Goal: Task Accomplishment & Management: Manage account settings

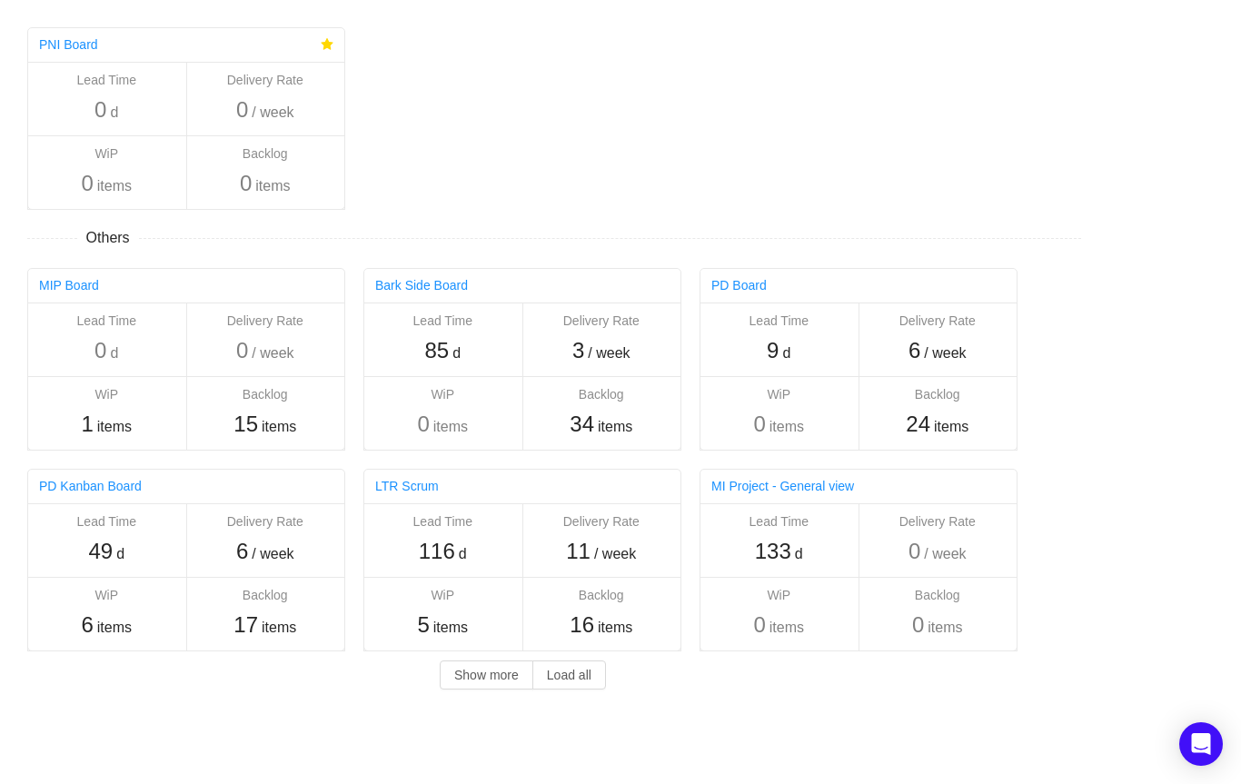
click at [531, 125] on div "PNI Board Lead Time 0 d Delivery Rate 0 / week WiP 0 items Backlog 0 items Othe…" at bounding box center [545, 353] width 1090 height 707
click at [478, 676] on button "Show more" at bounding box center [487, 674] width 94 height 29
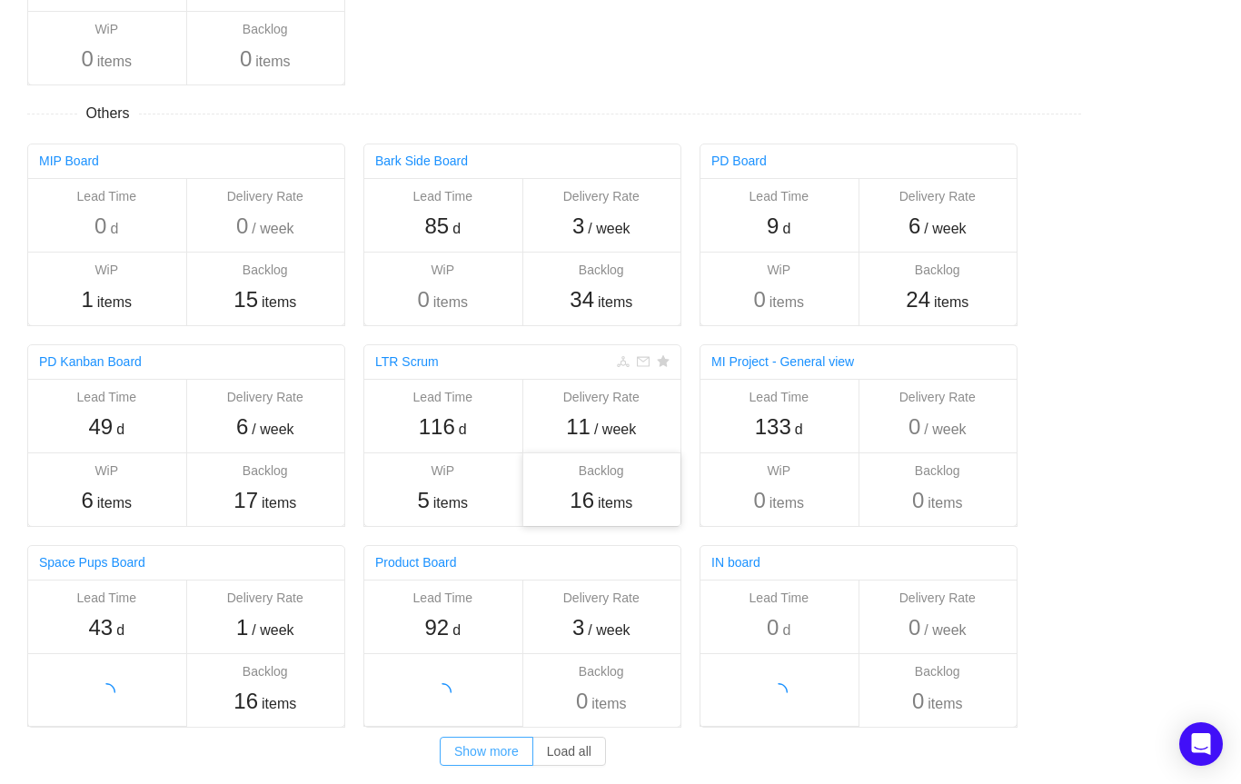
scroll to position [124, 0]
click at [553, 750] on button "Load all" at bounding box center [569, 750] width 74 height 29
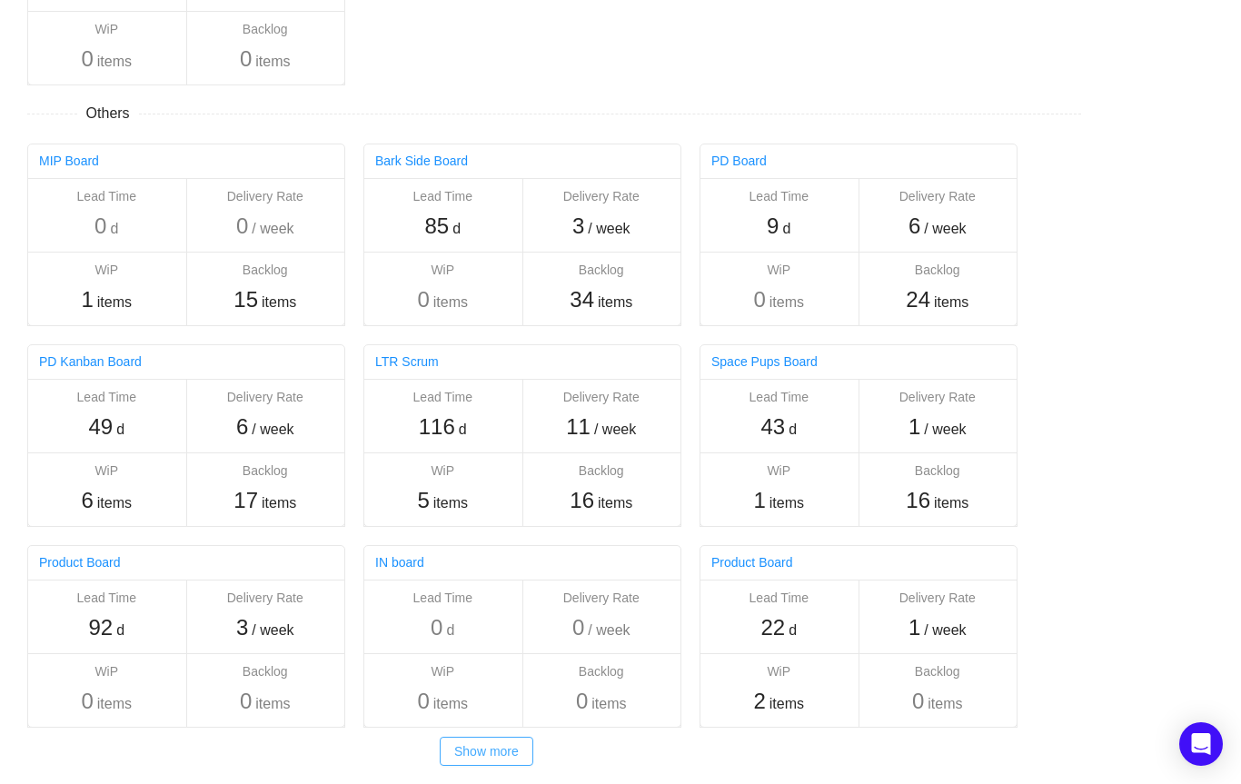
click at [498, 751] on button "Show more" at bounding box center [487, 750] width 94 height 29
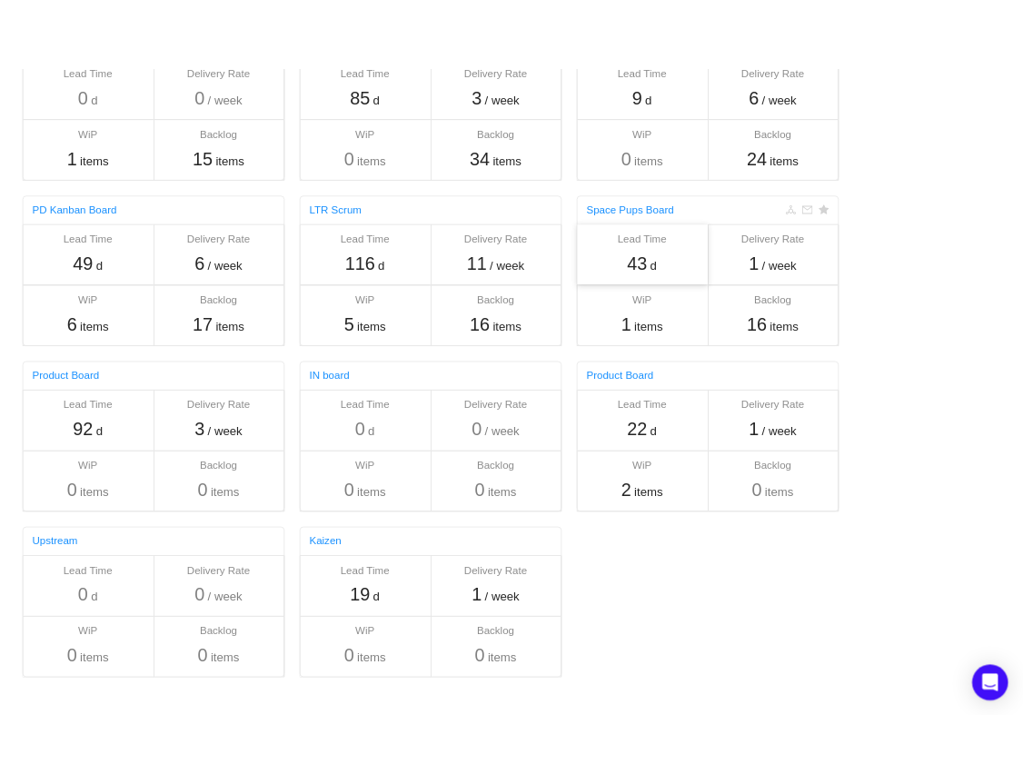
scroll to position [0, 0]
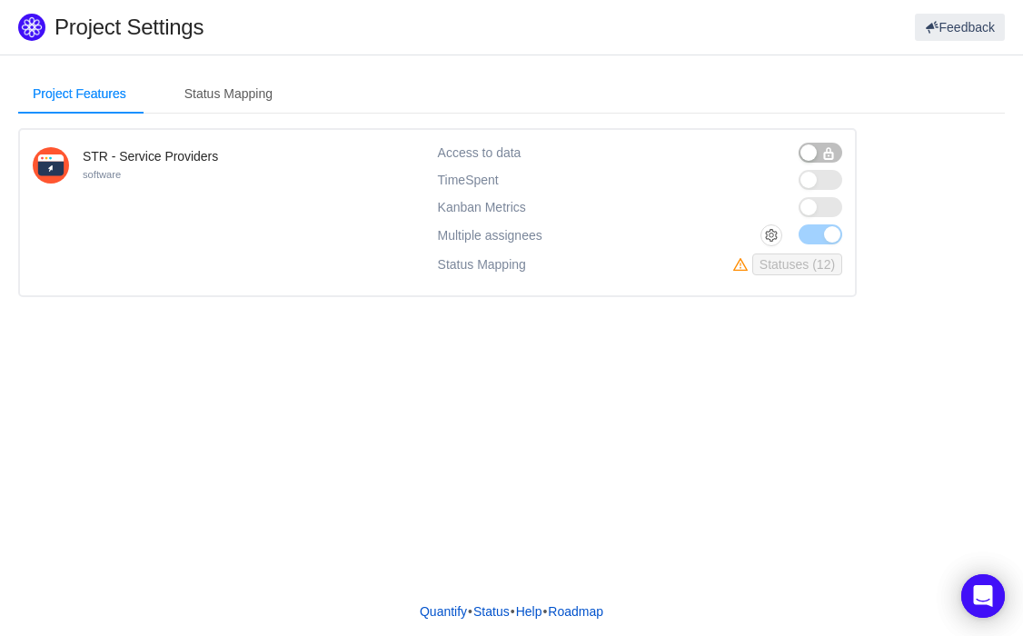
click at [811, 183] on span at bounding box center [820, 180] width 44 height 20
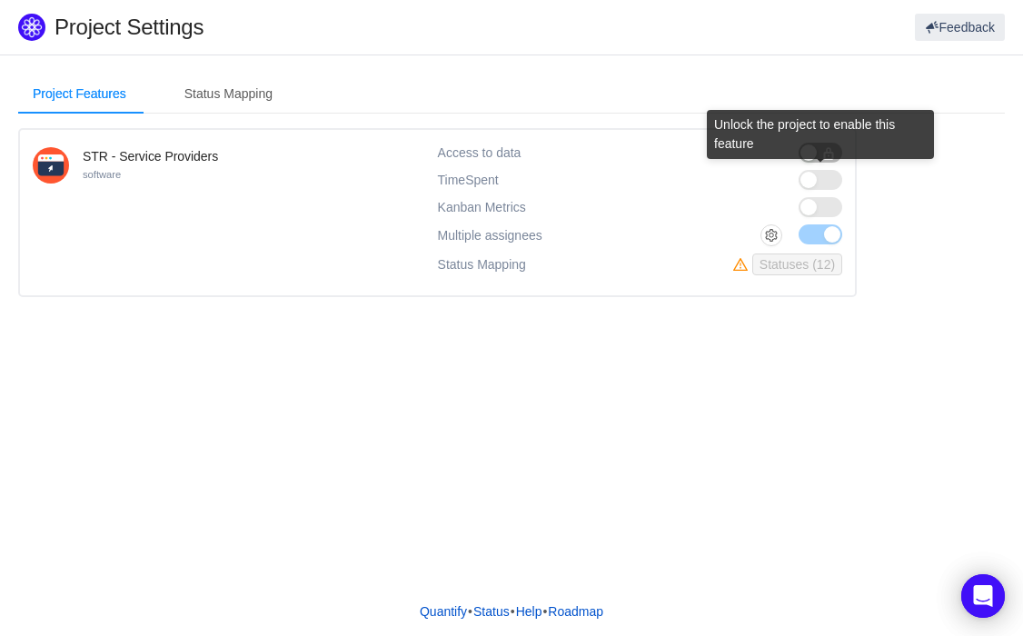
click at [816, 180] on span at bounding box center [820, 180] width 44 height 20
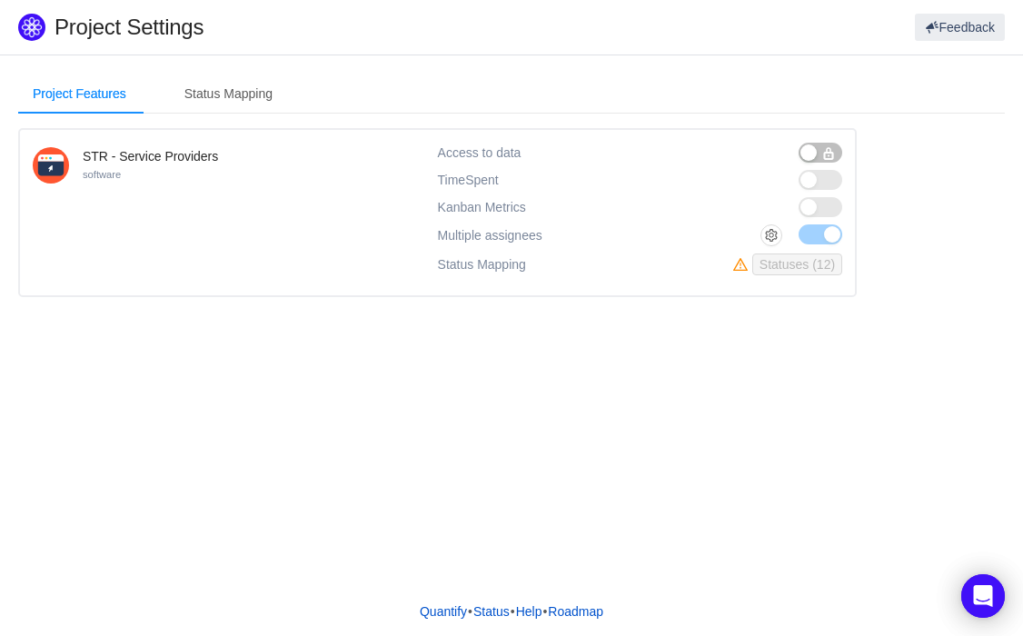
click at [821, 153] on span "button" at bounding box center [828, 153] width 15 height 15
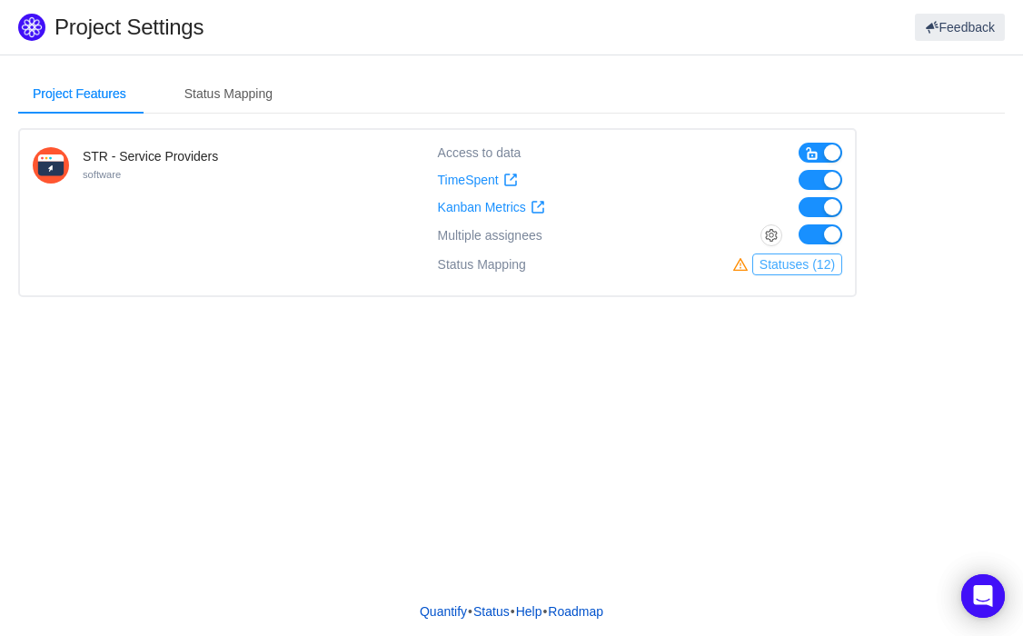
click at [785, 265] on button "Statuses (12)" at bounding box center [797, 264] width 90 height 22
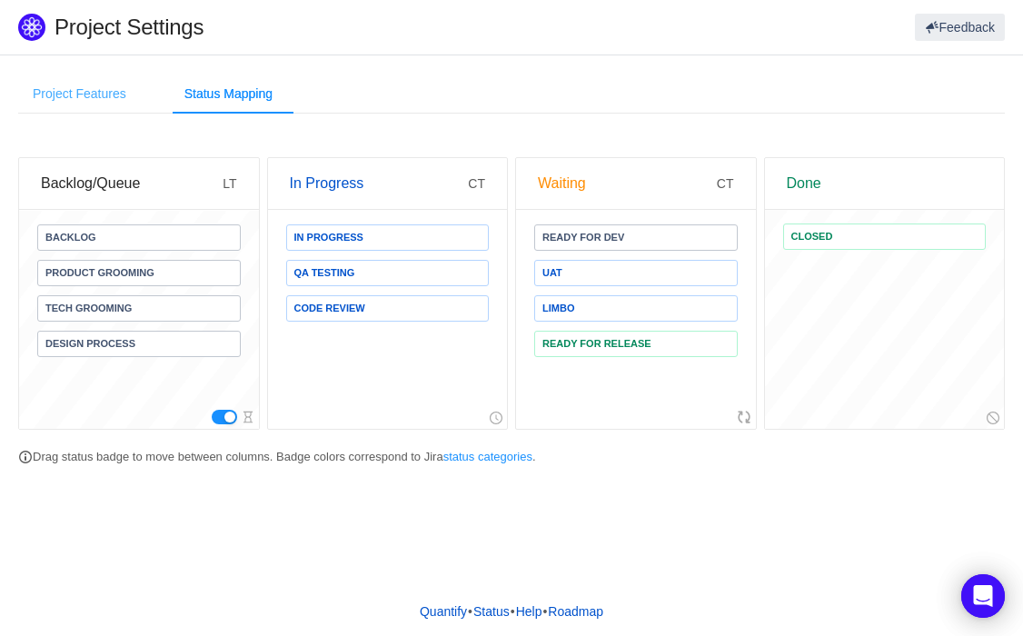
click at [89, 95] on div "Project Features" at bounding box center [79, 94] width 123 height 41
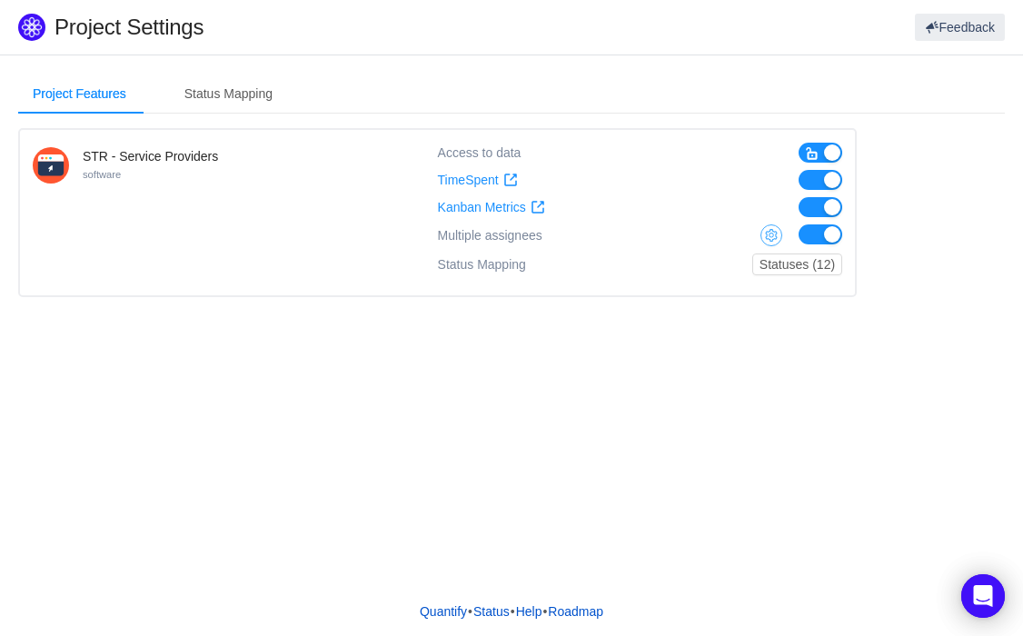
click at [769, 233] on button "button" at bounding box center [771, 235] width 22 height 22
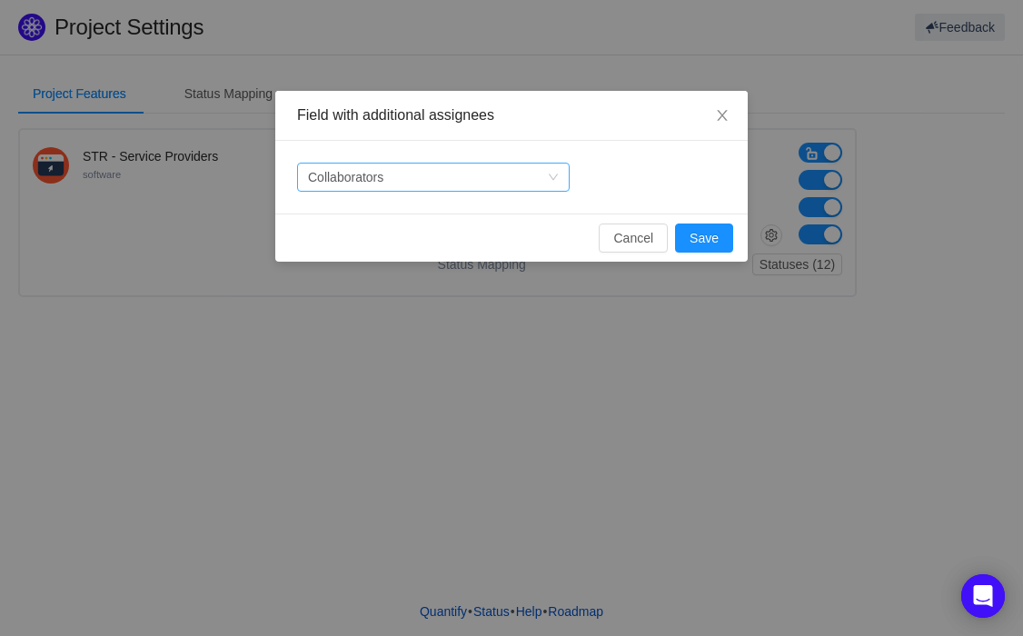
click at [477, 192] on div "Select a field Collaborators" at bounding box center [511, 177] width 472 height 73
click at [476, 182] on div "Select a field Collaborators" at bounding box center [427, 176] width 239 height 27
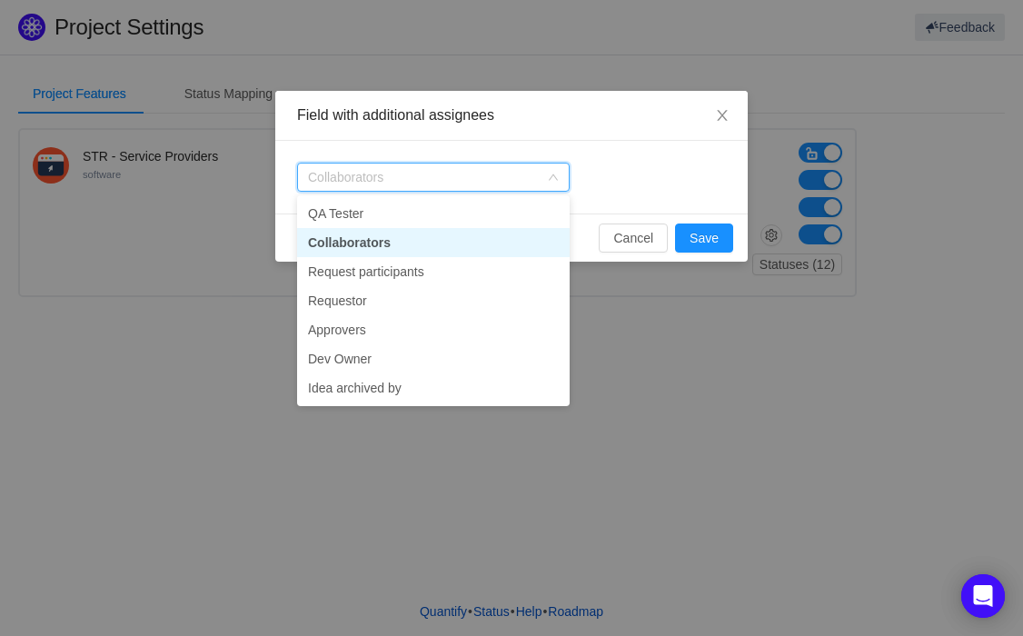
click at [648, 185] on div "Select a field Collaborators" at bounding box center [511, 177] width 472 height 73
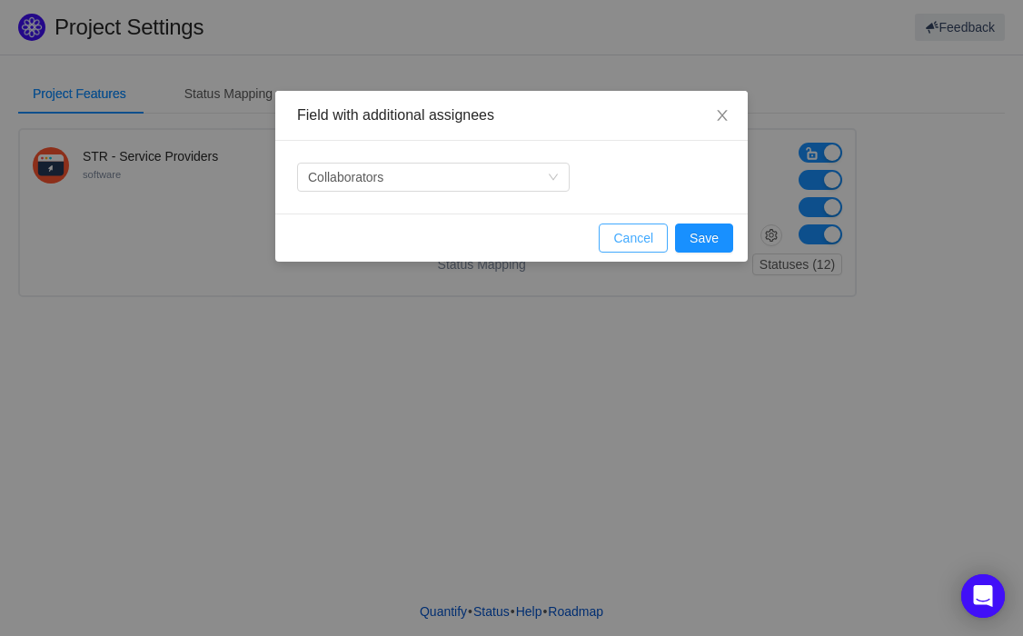
click at [625, 234] on button "Cancel" at bounding box center [632, 237] width 69 height 29
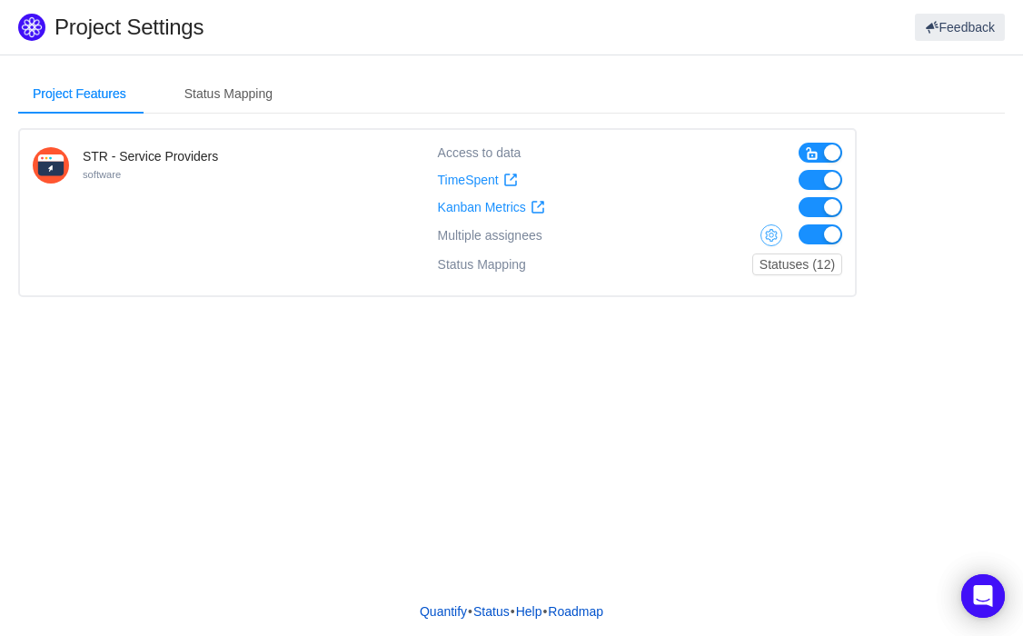
click at [767, 234] on button "button" at bounding box center [771, 235] width 22 height 22
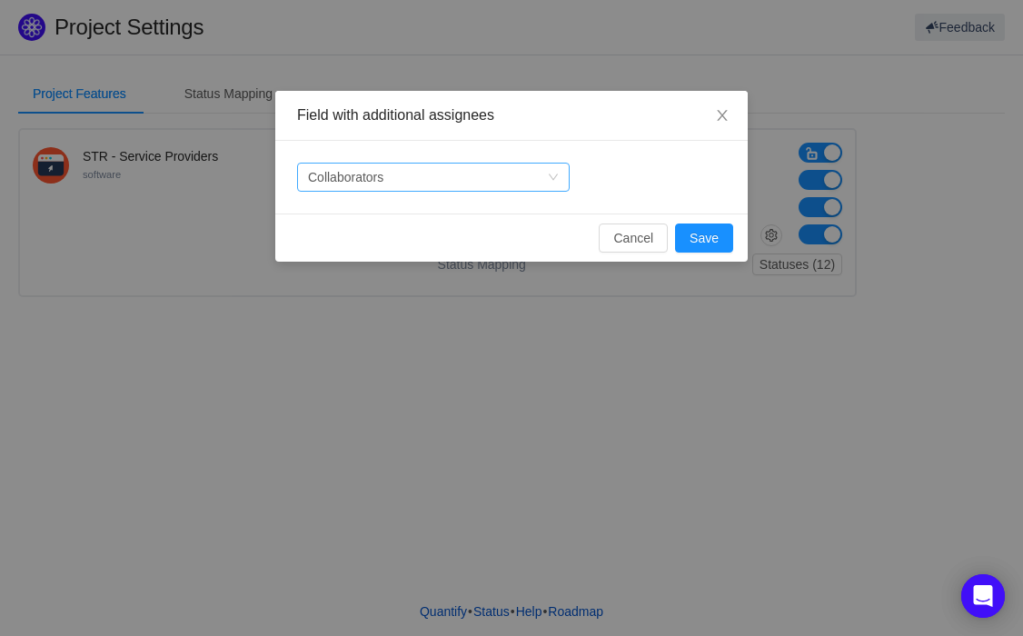
click at [513, 176] on div "Select a field Collaborators" at bounding box center [427, 176] width 239 height 27
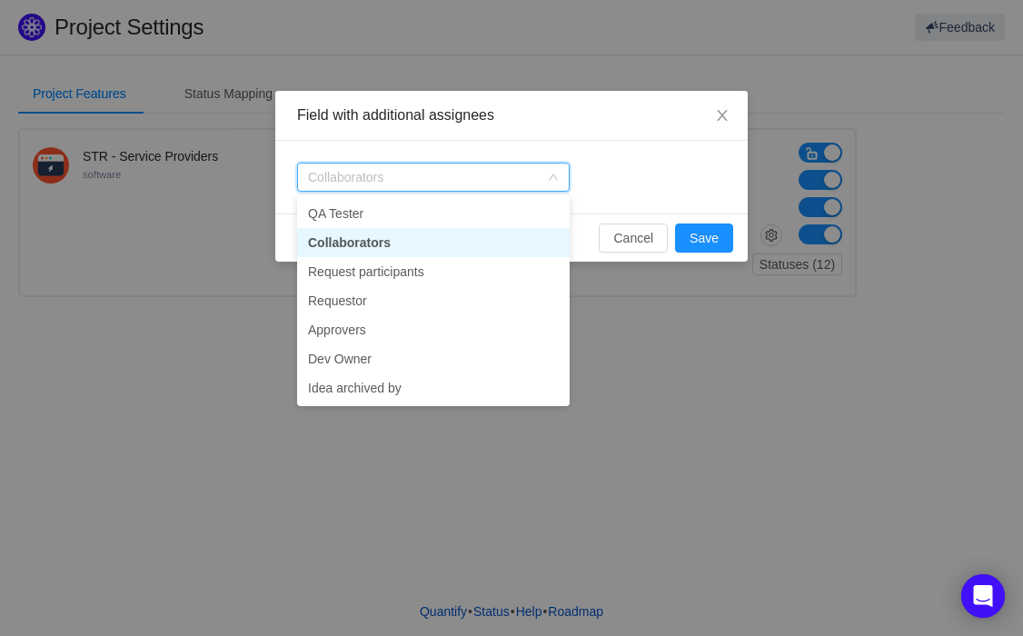
click at [674, 194] on div "Select a field Collaborators" at bounding box center [511, 177] width 472 height 73
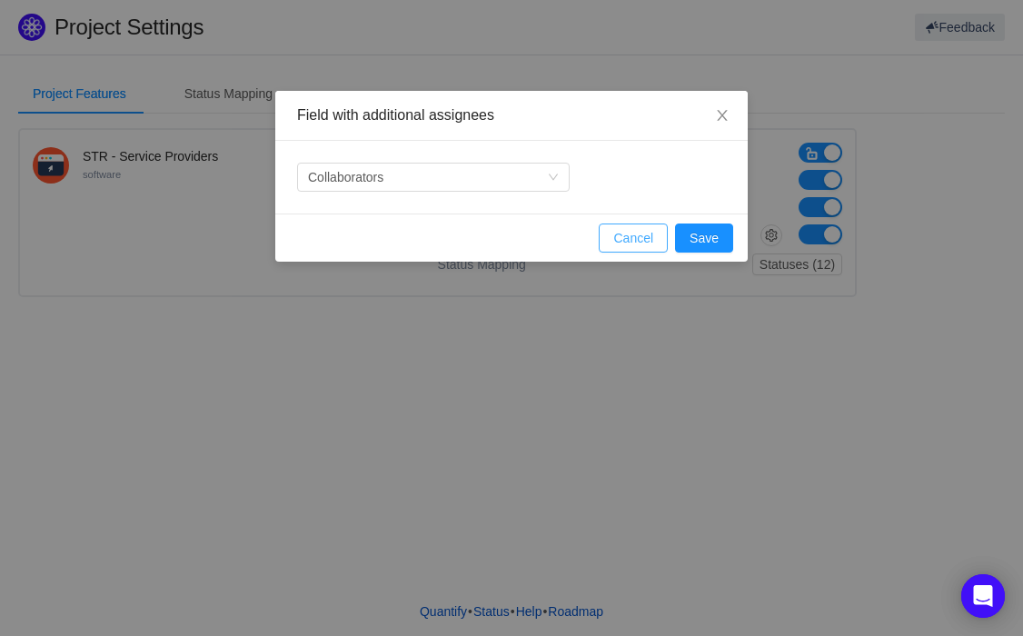
click at [630, 237] on button "Cancel" at bounding box center [632, 237] width 69 height 29
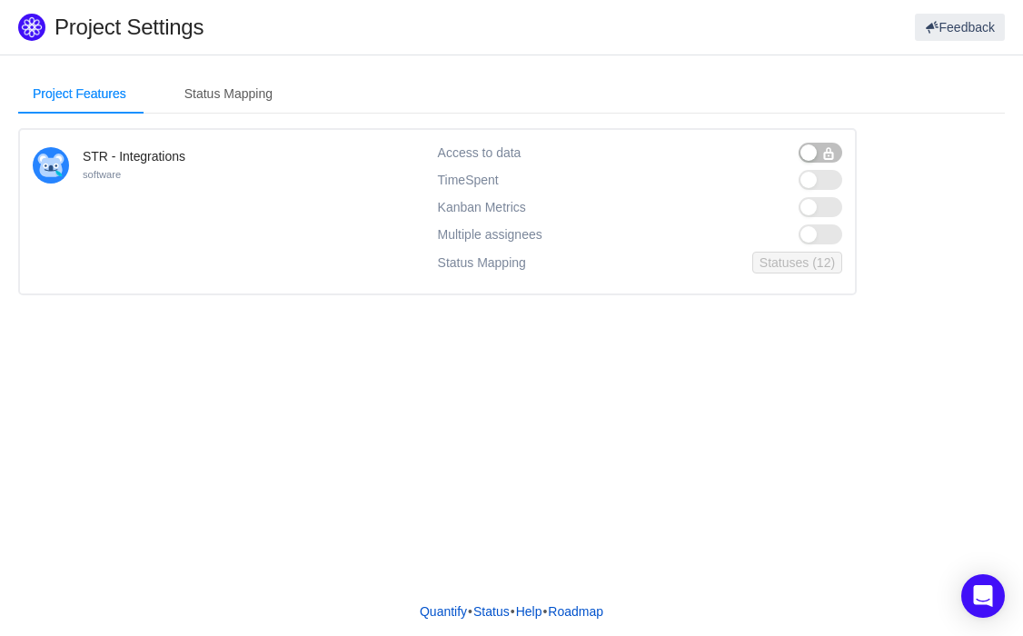
click at [809, 152] on button "button" at bounding box center [820, 153] width 44 height 20
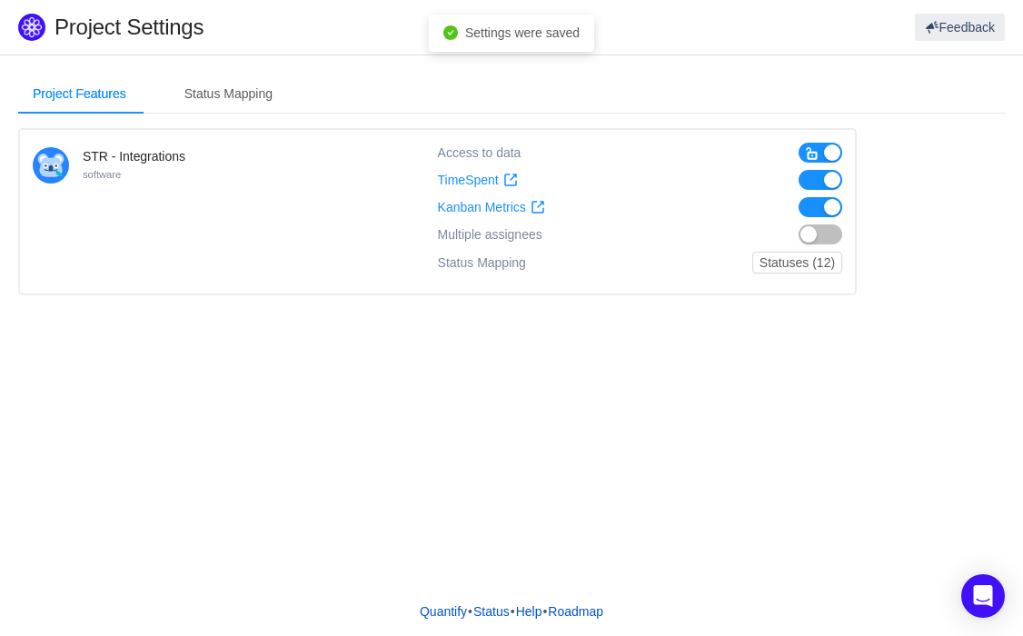
click at [820, 236] on button "button" at bounding box center [820, 234] width 44 height 20
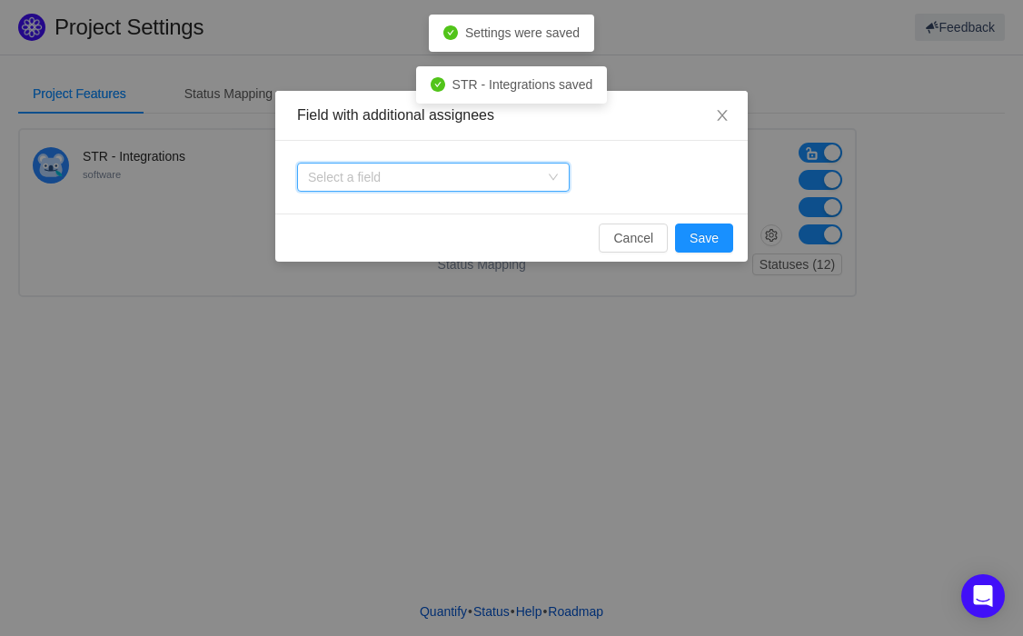
click at [430, 164] on div "Select a field" at bounding box center [427, 176] width 239 height 27
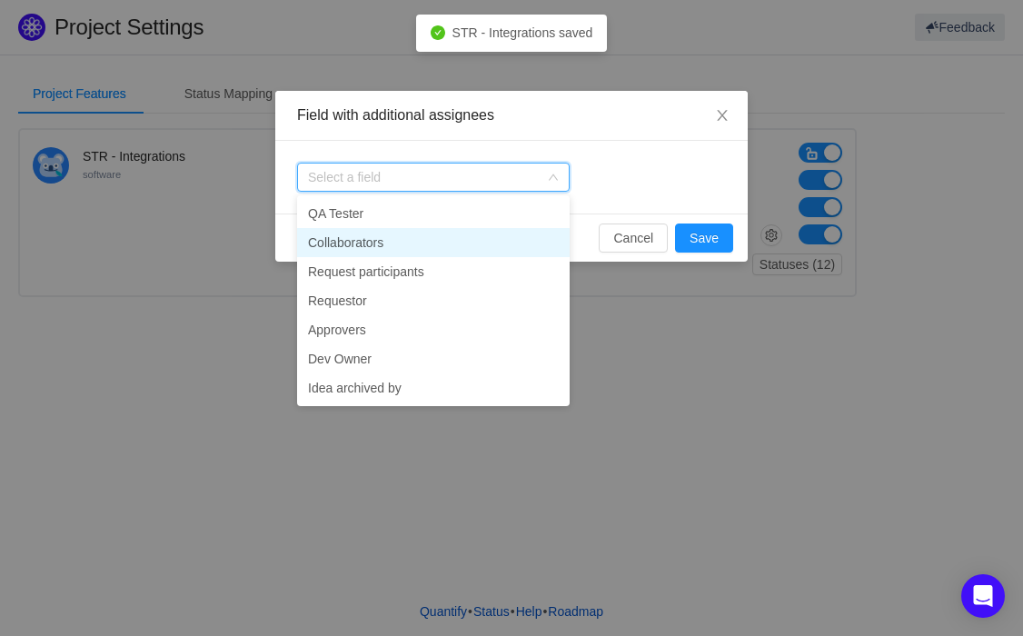
click at [366, 237] on li "Collaborators" at bounding box center [433, 242] width 272 height 29
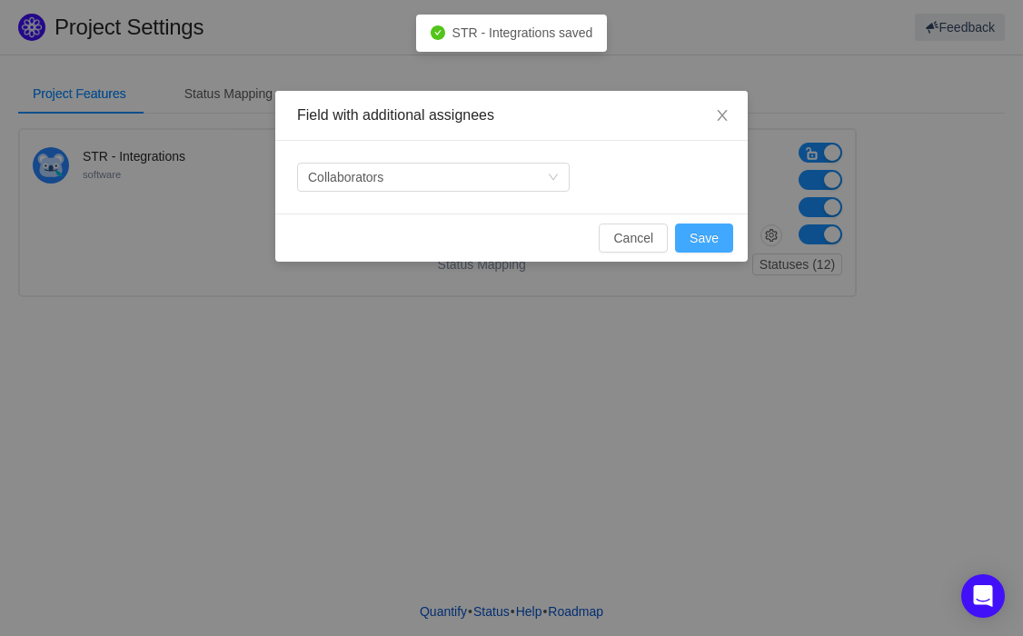
click at [693, 233] on button "Save" at bounding box center [704, 237] width 58 height 29
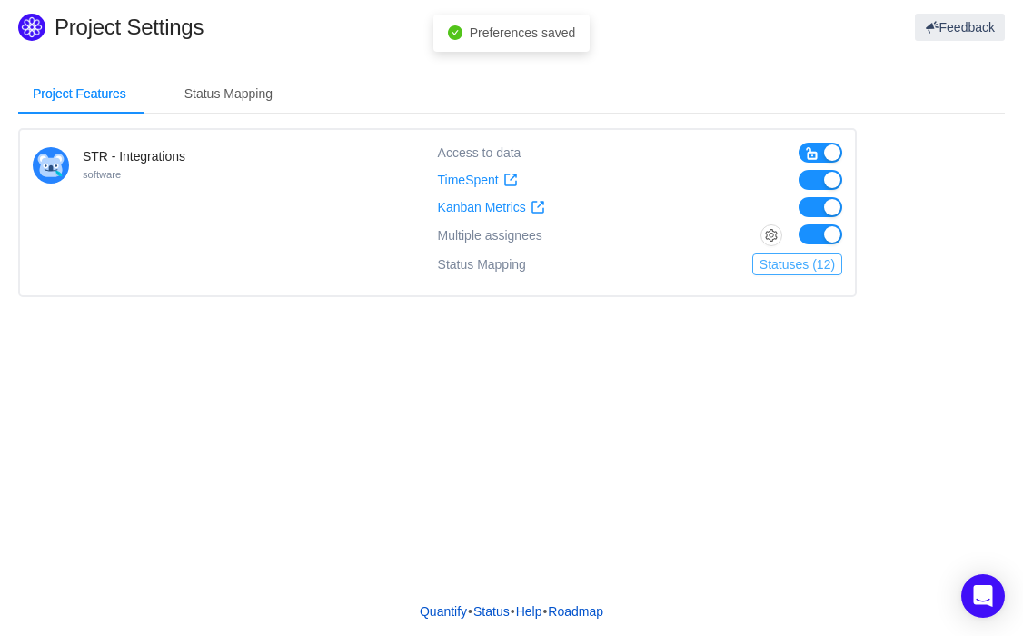
click at [797, 262] on button "Statuses (12)" at bounding box center [797, 264] width 90 height 22
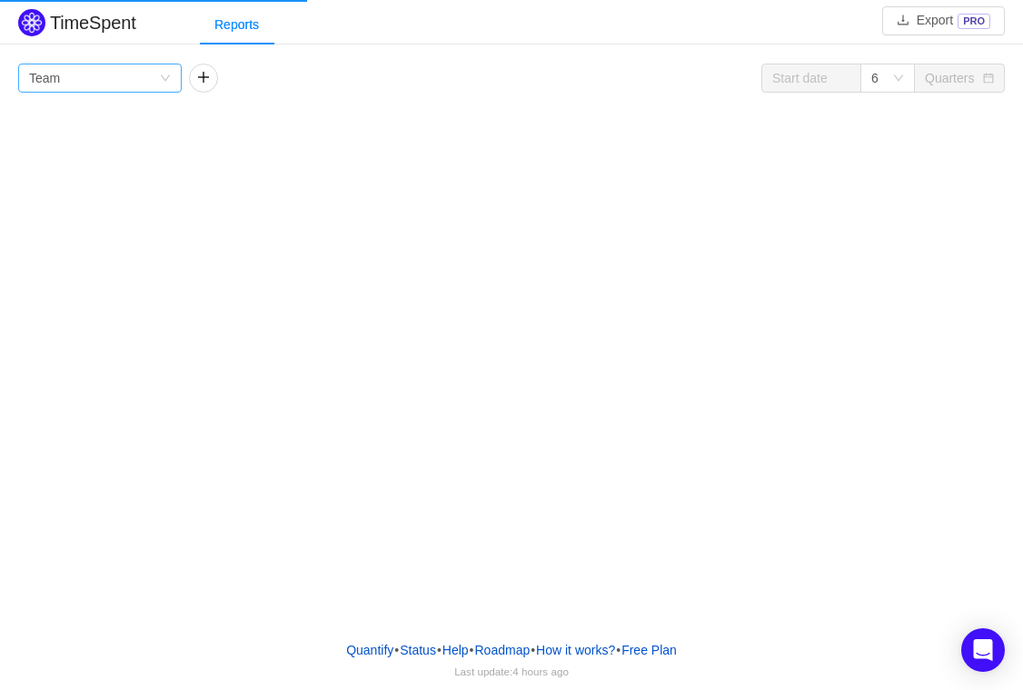
click at [143, 80] on div "Group by Team" at bounding box center [94, 77] width 130 height 27
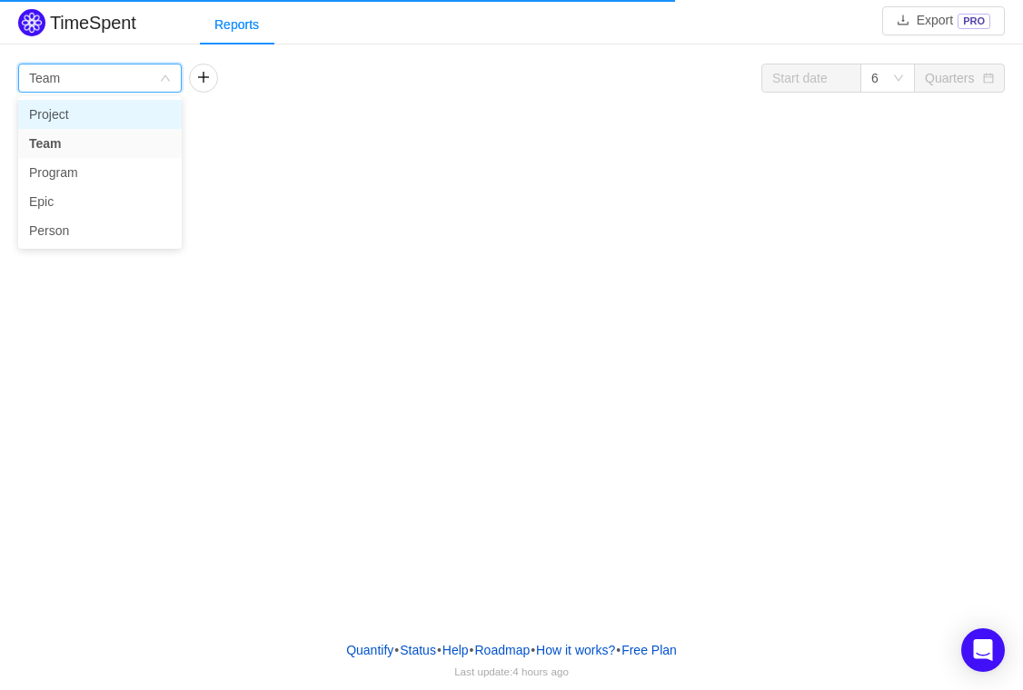
click at [88, 115] on li "Project" at bounding box center [99, 114] width 163 height 29
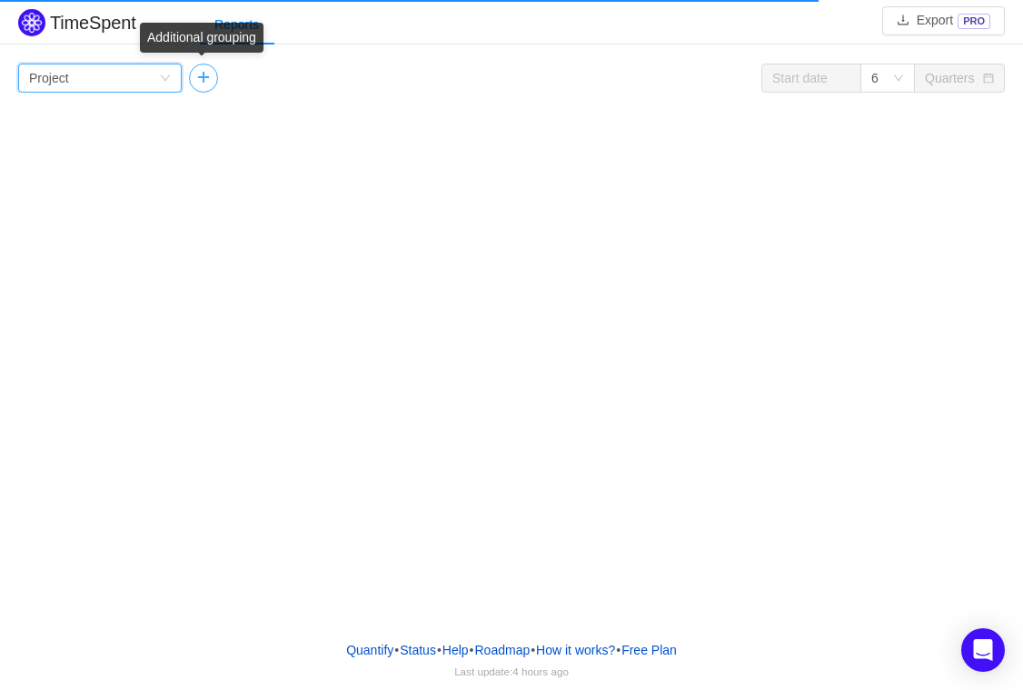
click at [204, 78] on button "button" at bounding box center [203, 78] width 29 height 29
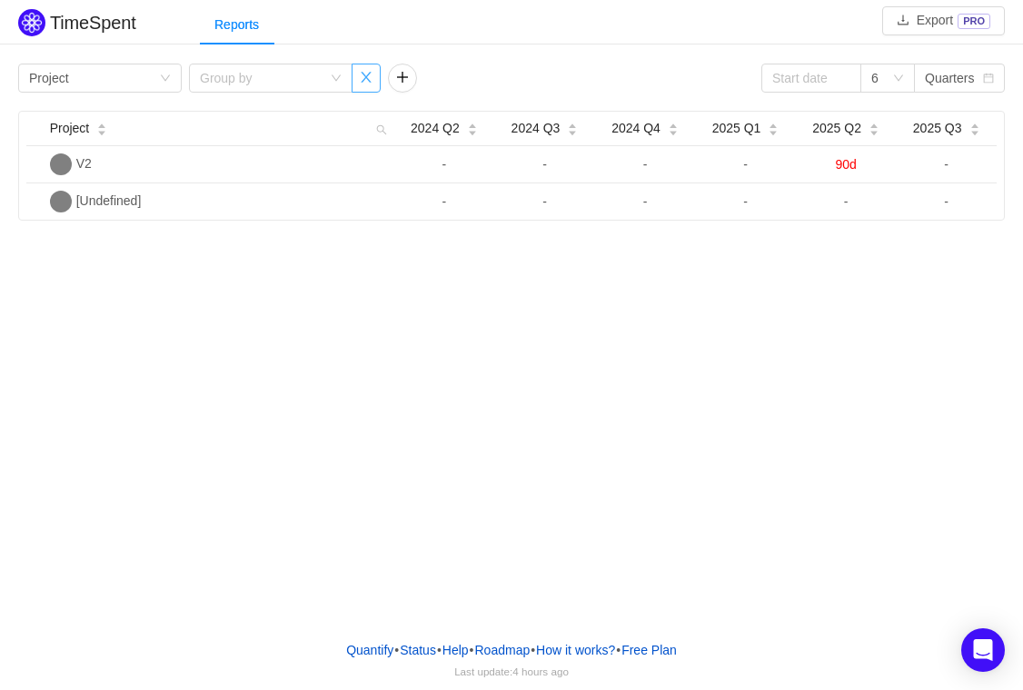
click at [367, 78] on button "button" at bounding box center [365, 78] width 29 height 29
click at [134, 74] on div "Group by Project" at bounding box center [94, 77] width 130 height 27
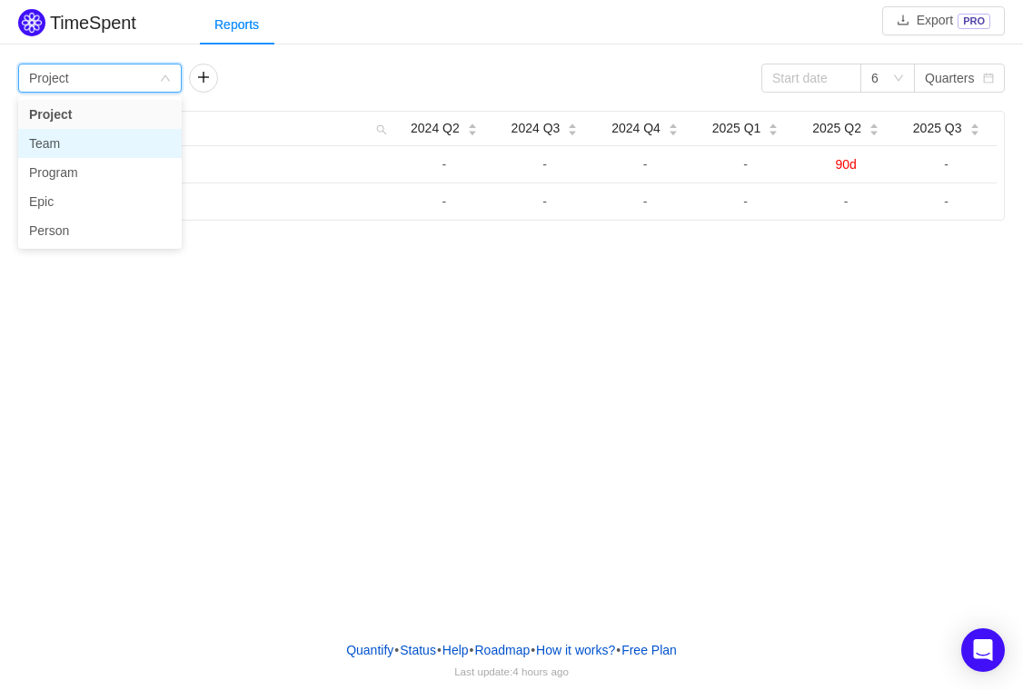
click at [74, 143] on li "Team" at bounding box center [99, 143] width 163 height 29
click at [318, 75] on div "Group by Team 6 Quarters" at bounding box center [511, 78] width 986 height 29
click at [113, 78] on div "Group by Team" at bounding box center [94, 77] width 130 height 27
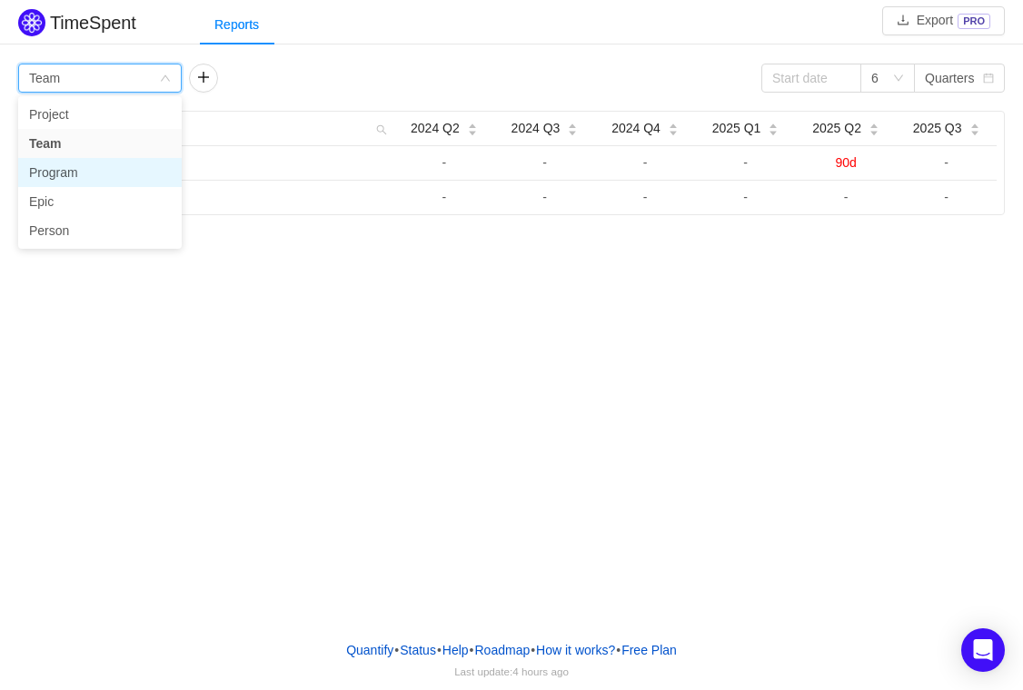
click at [76, 183] on li "Program" at bounding box center [99, 172] width 163 height 29
click at [108, 72] on div "Group by Program" at bounding box center [94, 77] width 130 height 27
click at [83, 147] on li "Team" at bounding box center [99, 143] width 163 height 29
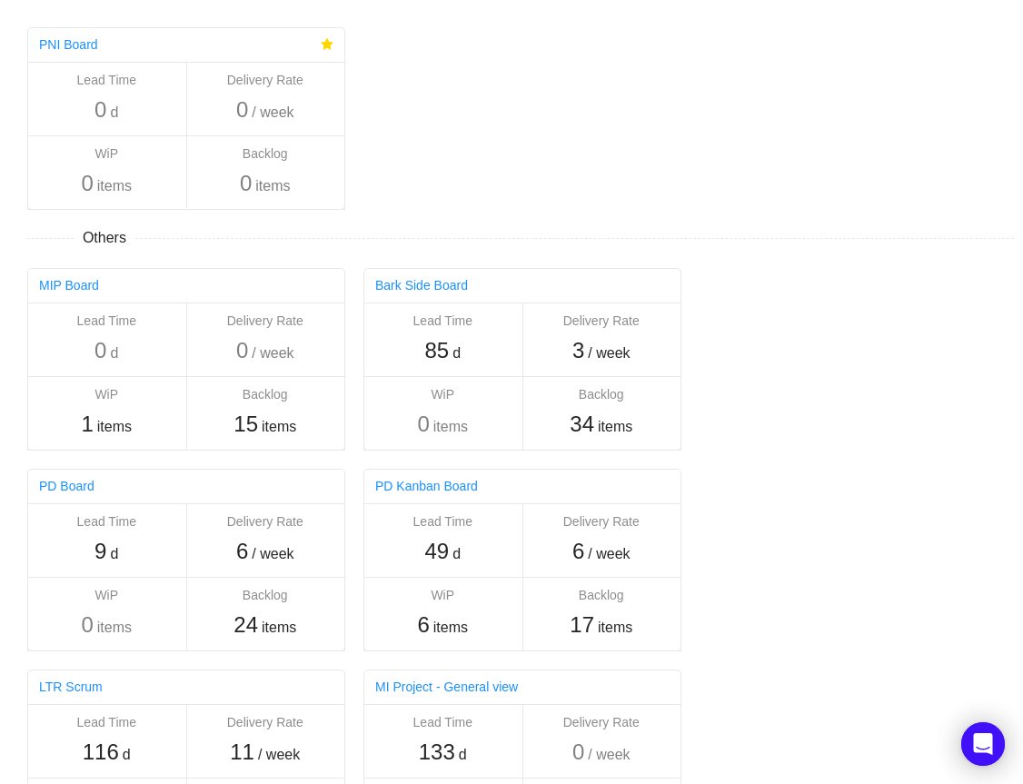
scroll to position [124, 0]
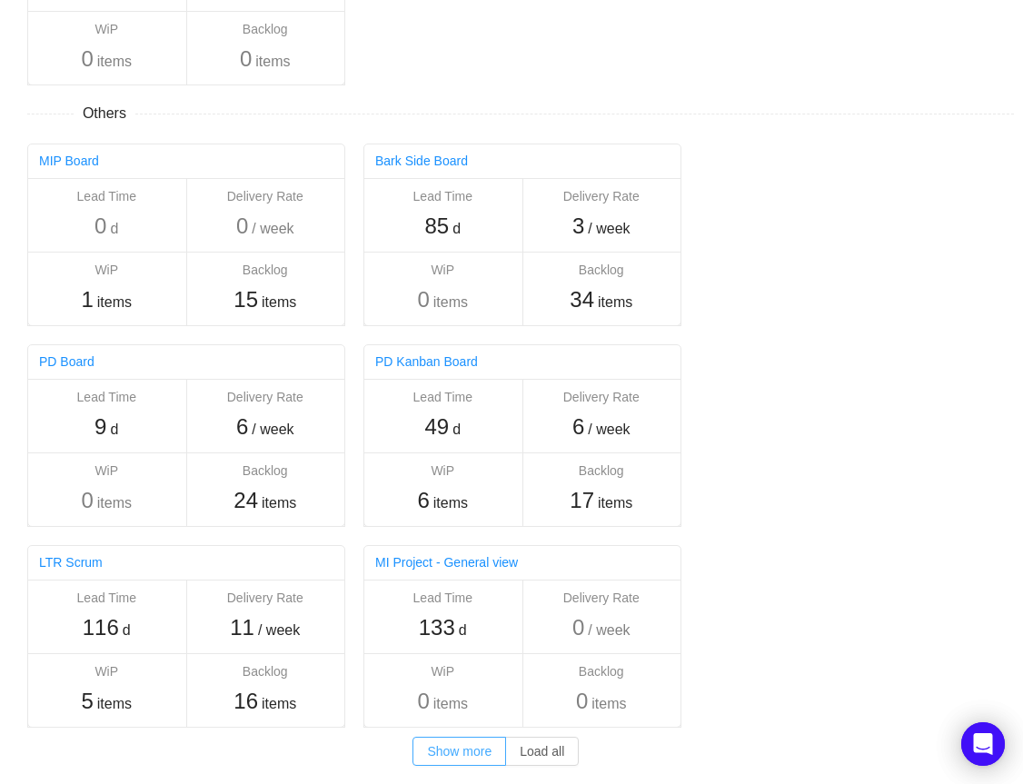
click at [466, 756] on button "Show more" at bounding box center [459, 750] width 94 height 29
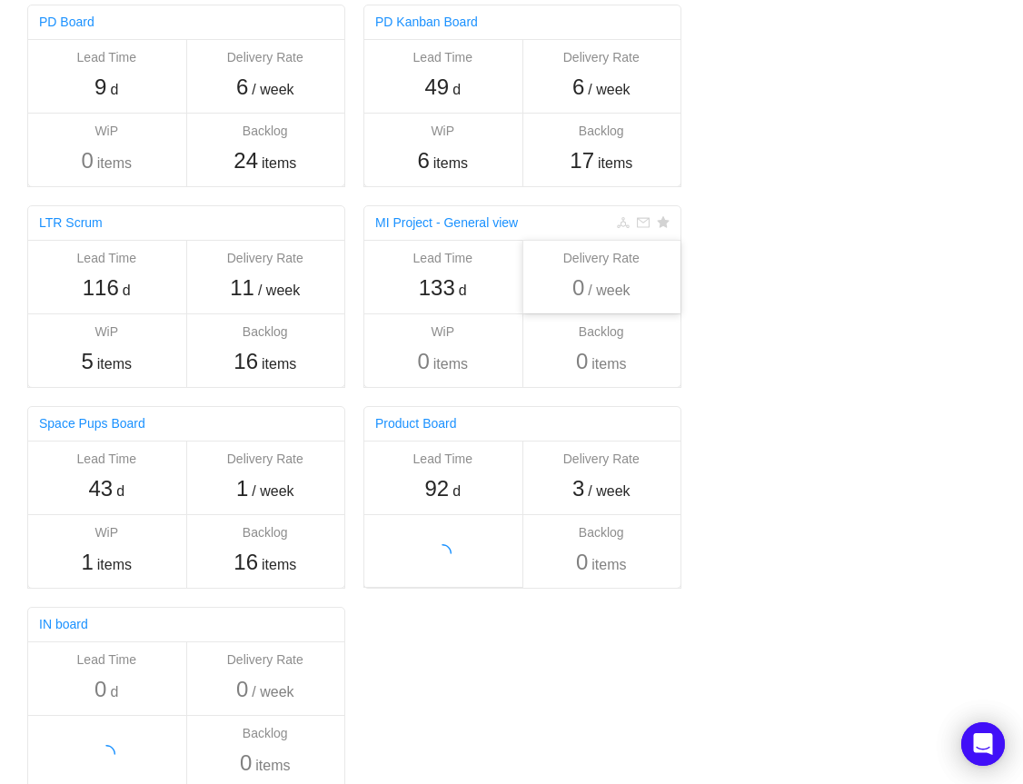
scroll to position [526, 0]
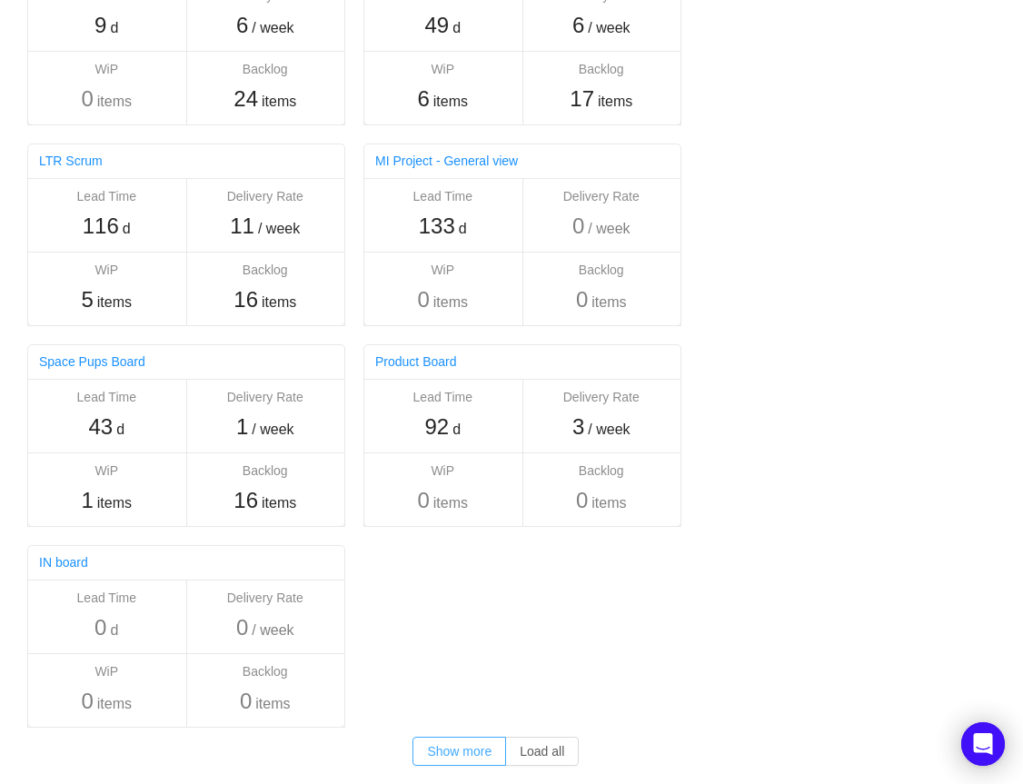
click at [448, 736] on button "Show more" at bounding box center [459, 750] width 94 height 29
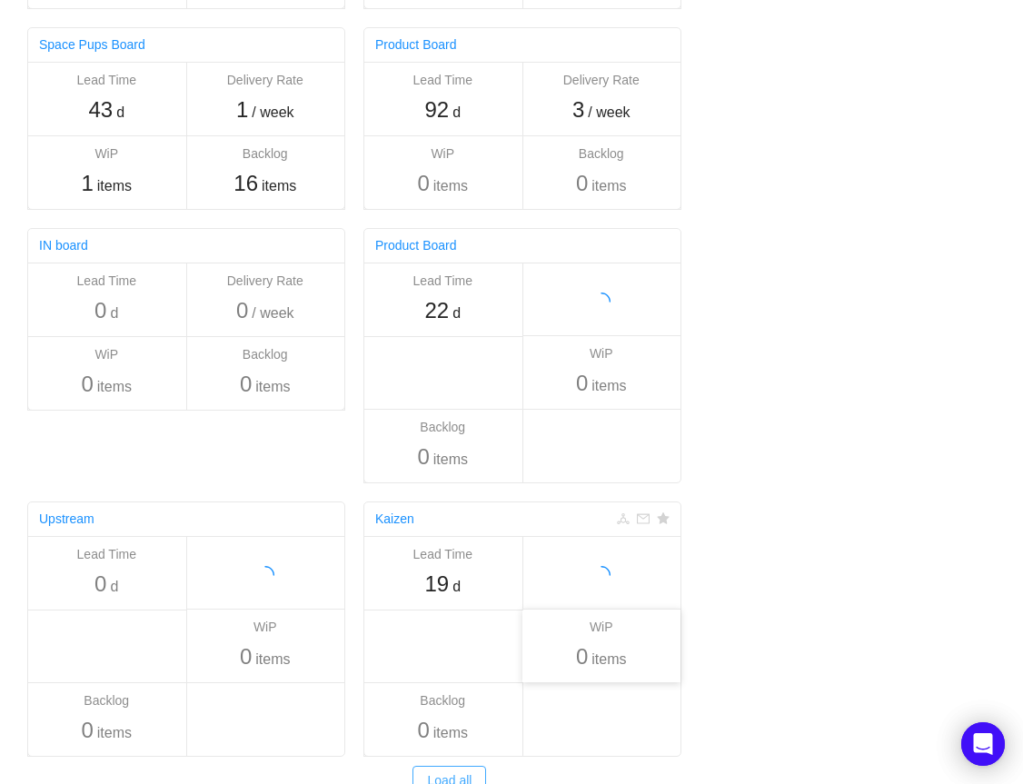
scroll to position [727, 0]
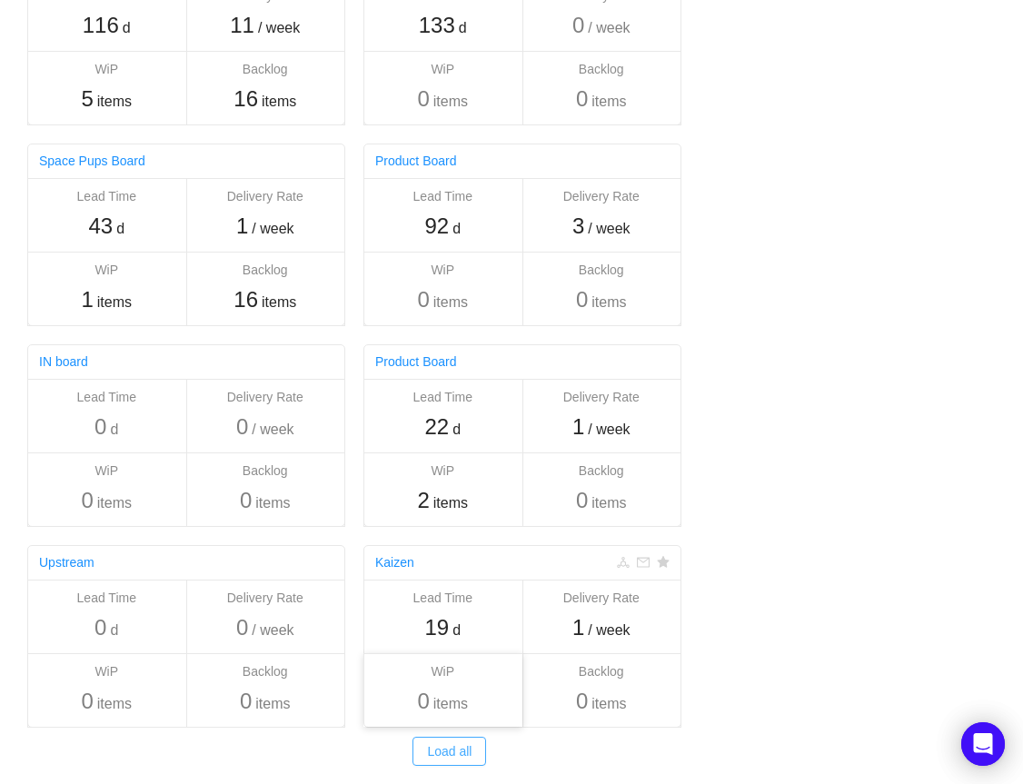
click at [457, 749] on button "Load all" at bounding box center [449, 750] width 74 height 29
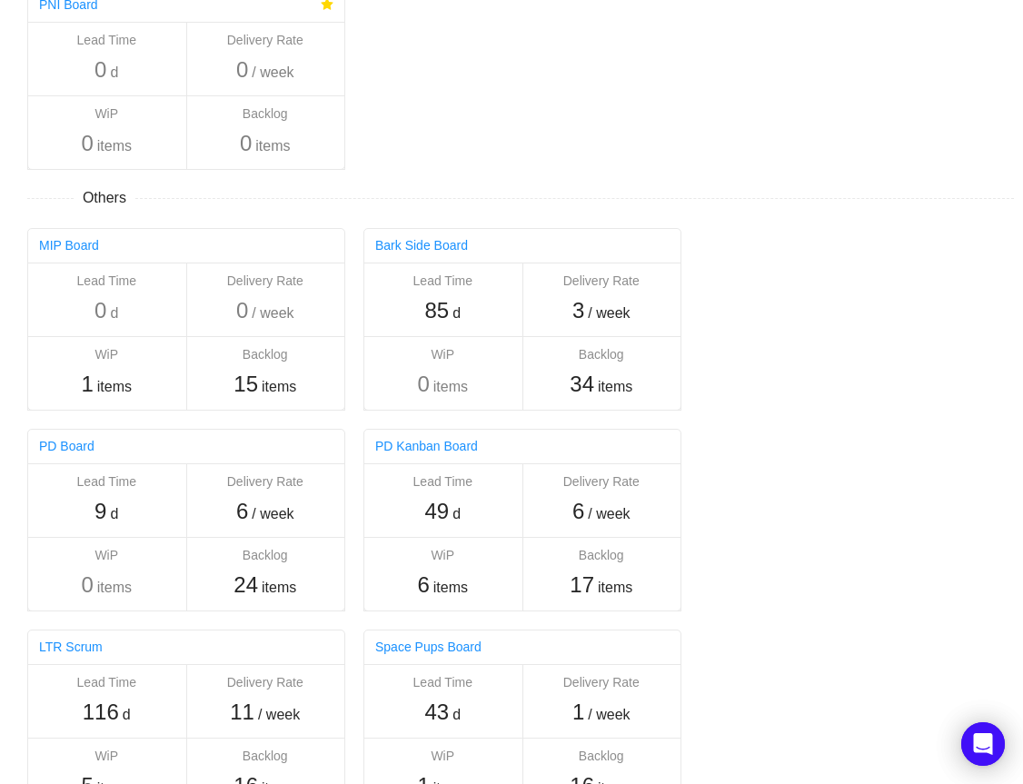
scroll to position [0, 0]
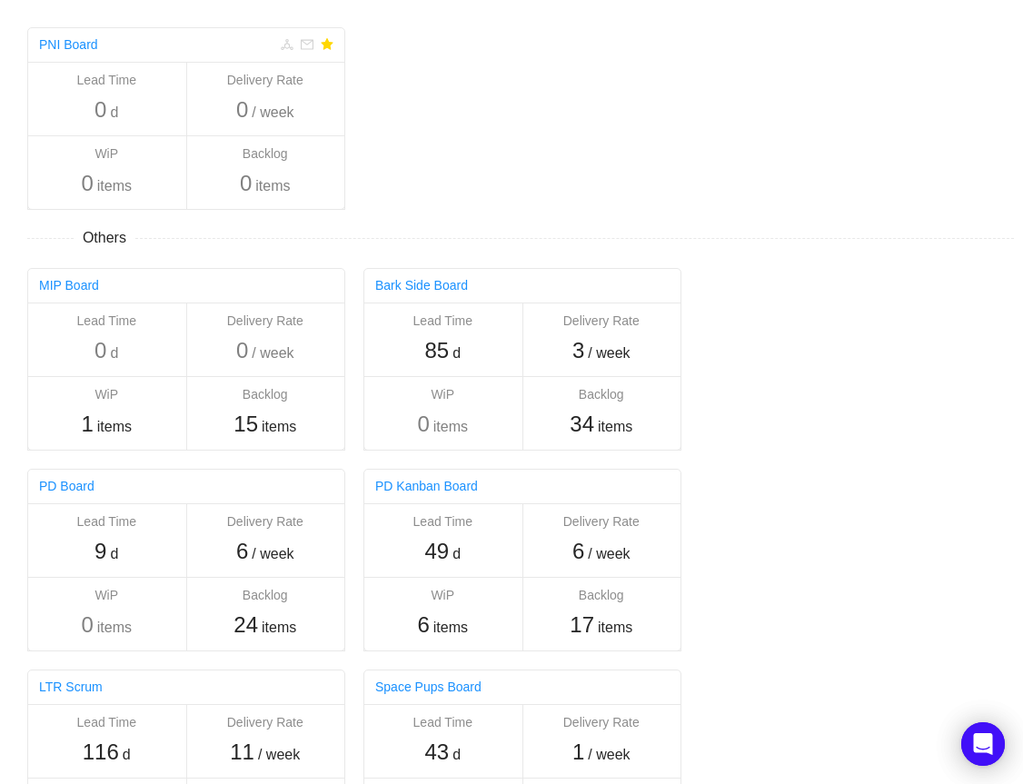
click at [333, 44] on div "PNI Board" at bounding box center [186, 45] width 316 height 35
click at [329, 44] on icon "icon: star" at bounding box center [327, 44] width 12 height 12
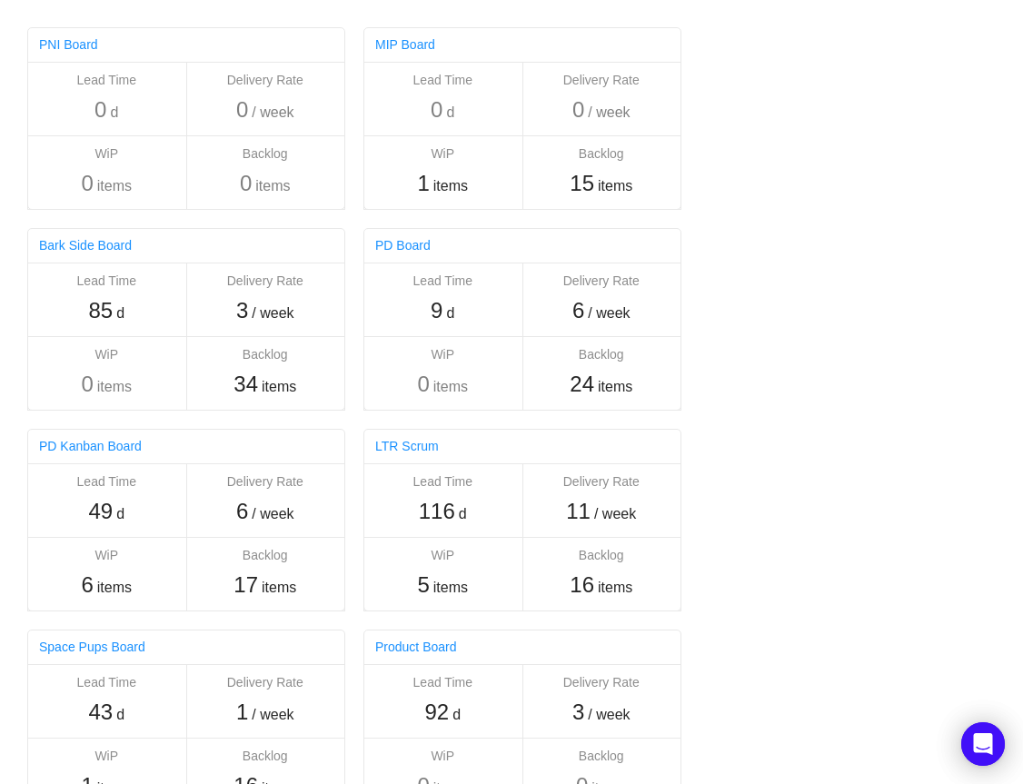
click at [759, 180] on div "Others PNI Board Lead Time 0 d Delivery Rate 0 / week WiP 0 items Backlog 0 ite…" at bounding box center [511, 630] width 1023 height 1260
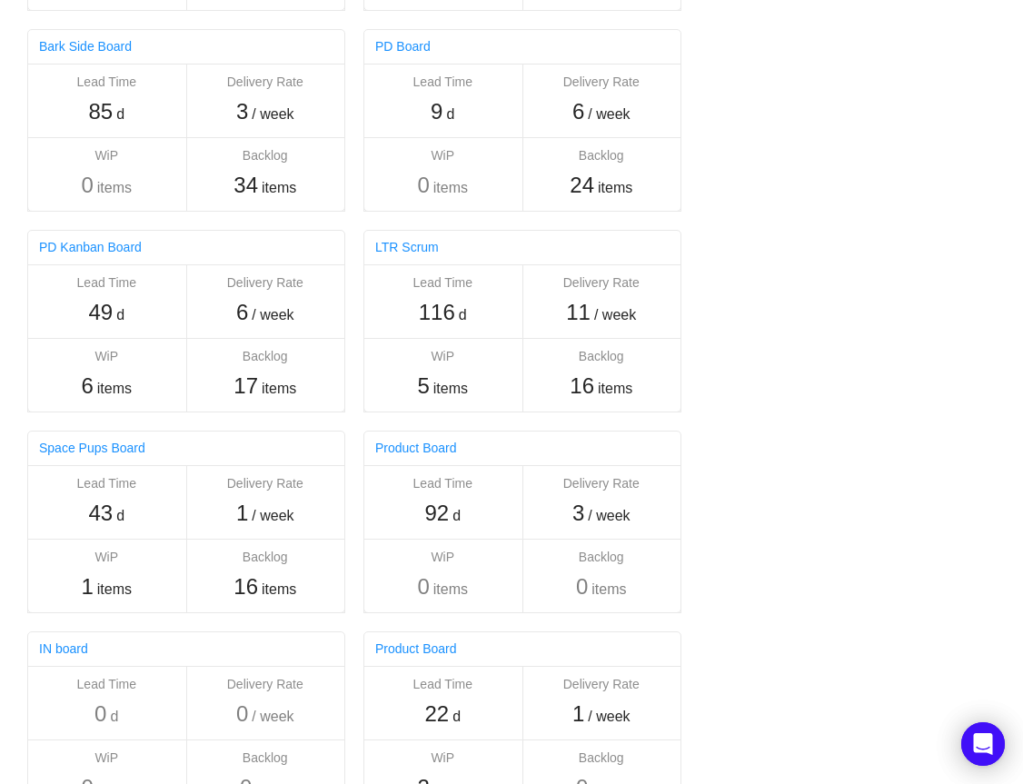
scroll to position [292, 0]
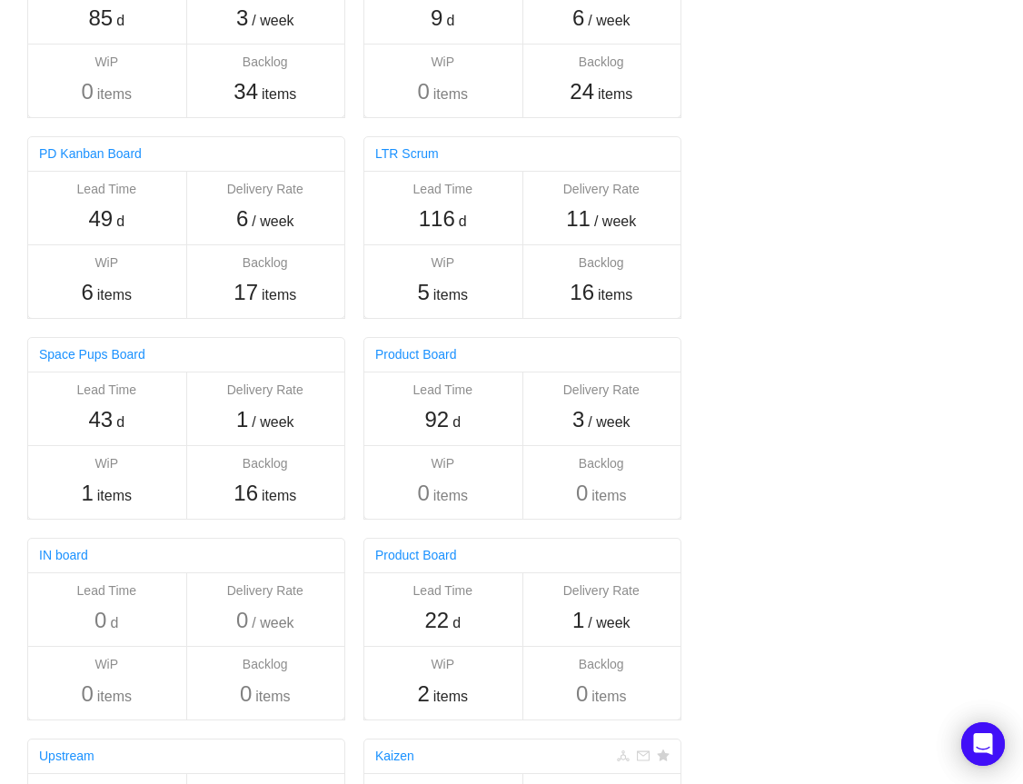
drag, startPoint x: 717, startPoint y: 418, endPoint x: 712, endPoint y: 409, distance: 10.2
click at [717, 416] on div "Others PNI Board Lead Time 0 d Delivery Rate 0 / week WiP 0 items Backlog 0 ite…" at bounding box center [511, 338] width 1023 height 1260
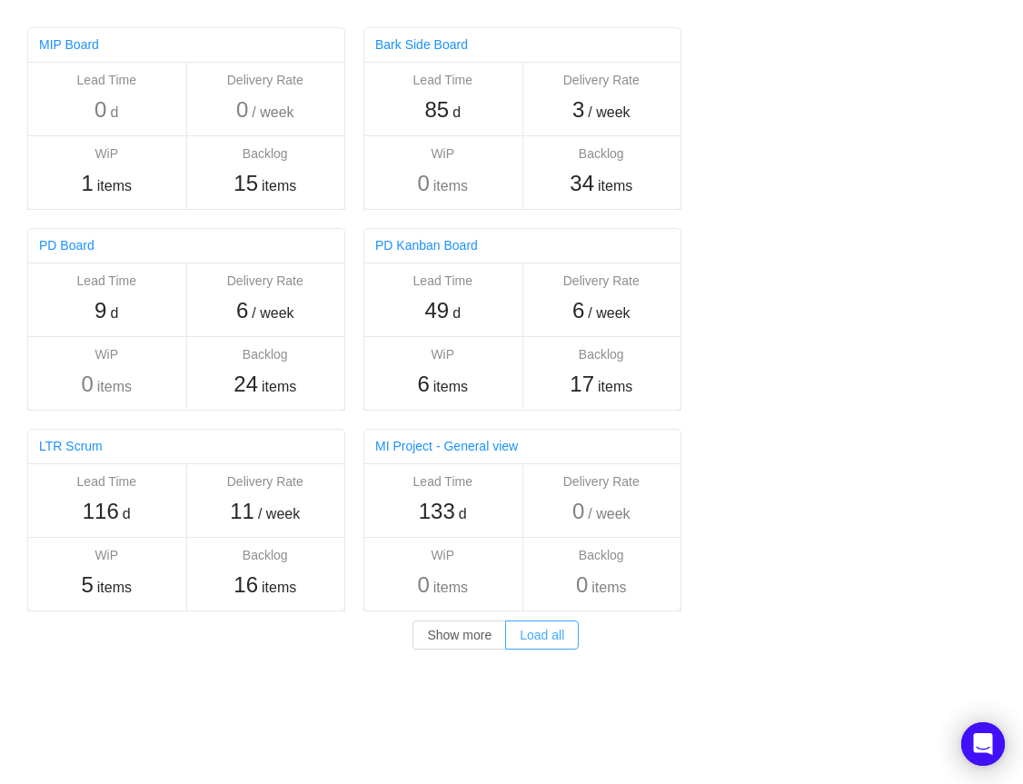
click at [541, 633] on button "Load all" at bounding box center [542, 634] width 74 height 29
click at [463, 637] on button "Show more" at bounding box center [459, 634] width 94 height 29
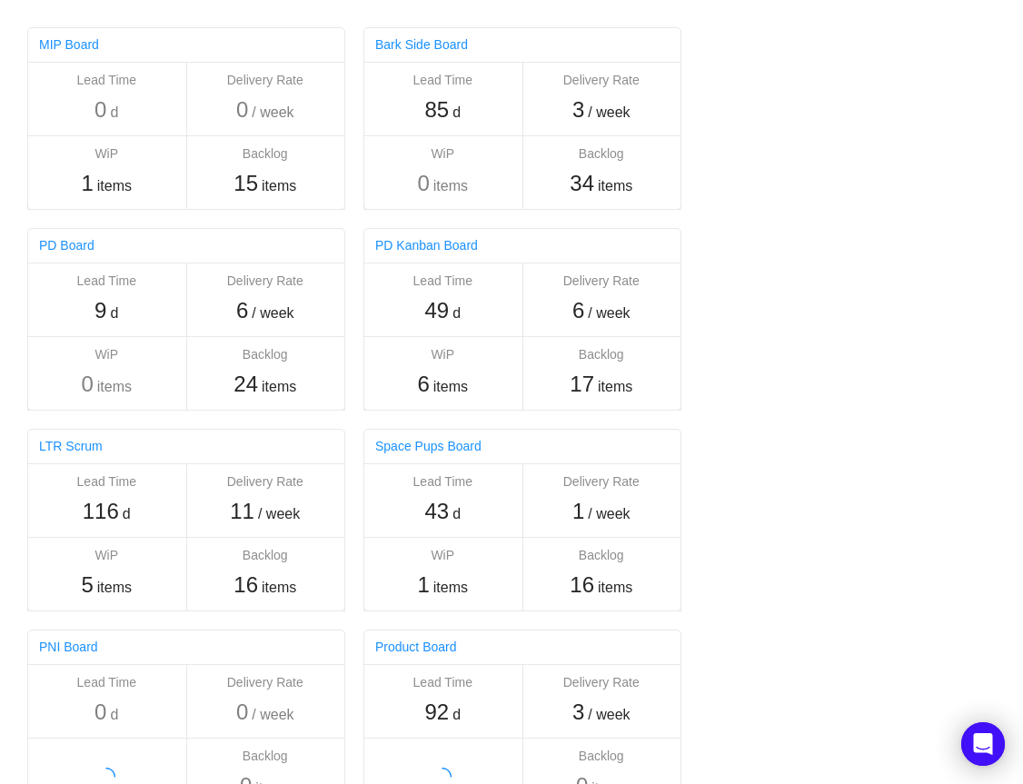
scroll to position [285, 0]
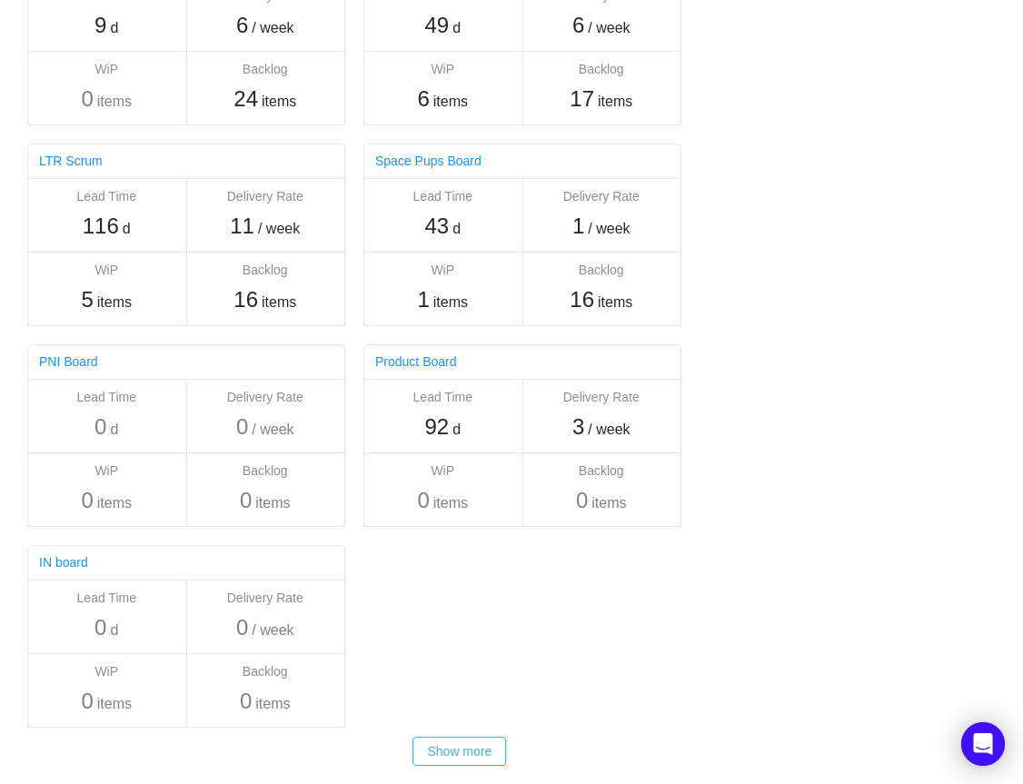
click at [439, 760] on button "Show more" at bounding box center [459, 750] width 94 height 29
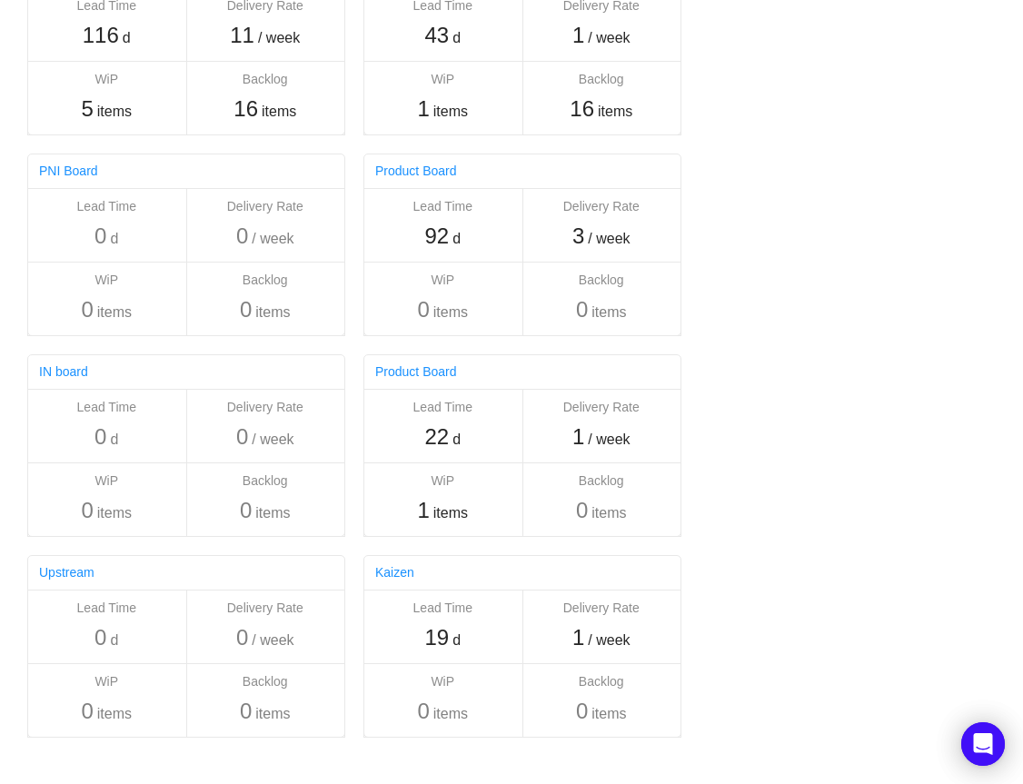
scroll to position [0, 0]
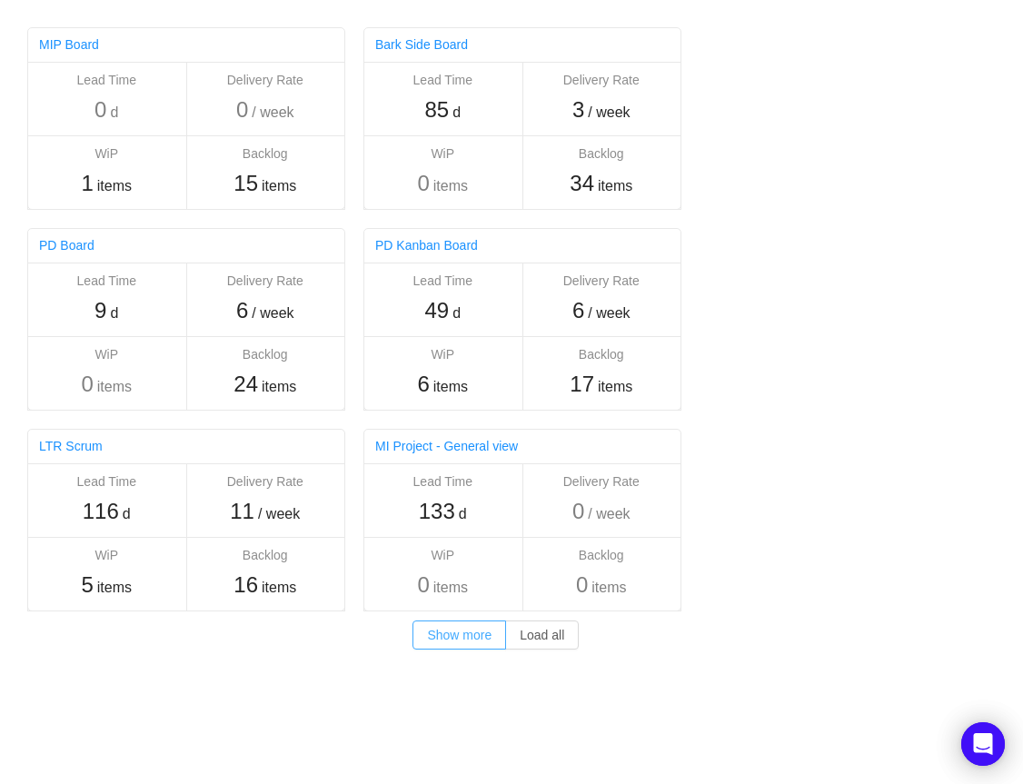
click at [466, 644] on button "Show more" at bounding box center [459, 634] width 94 height 29
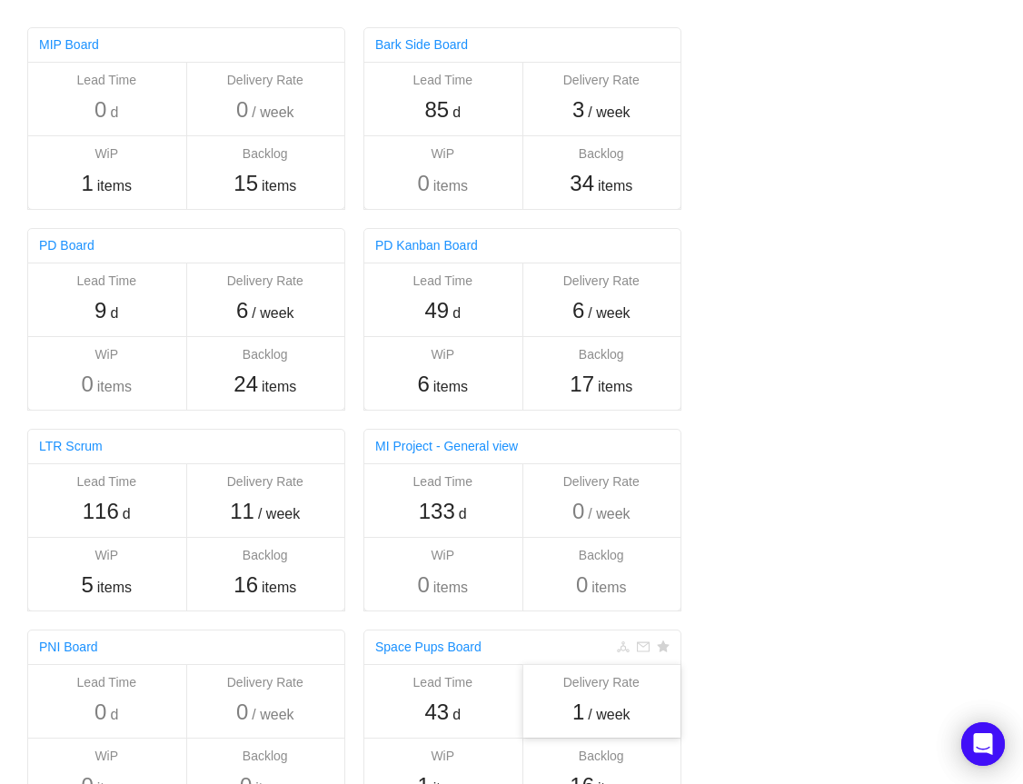
scroll to position [285, 0]
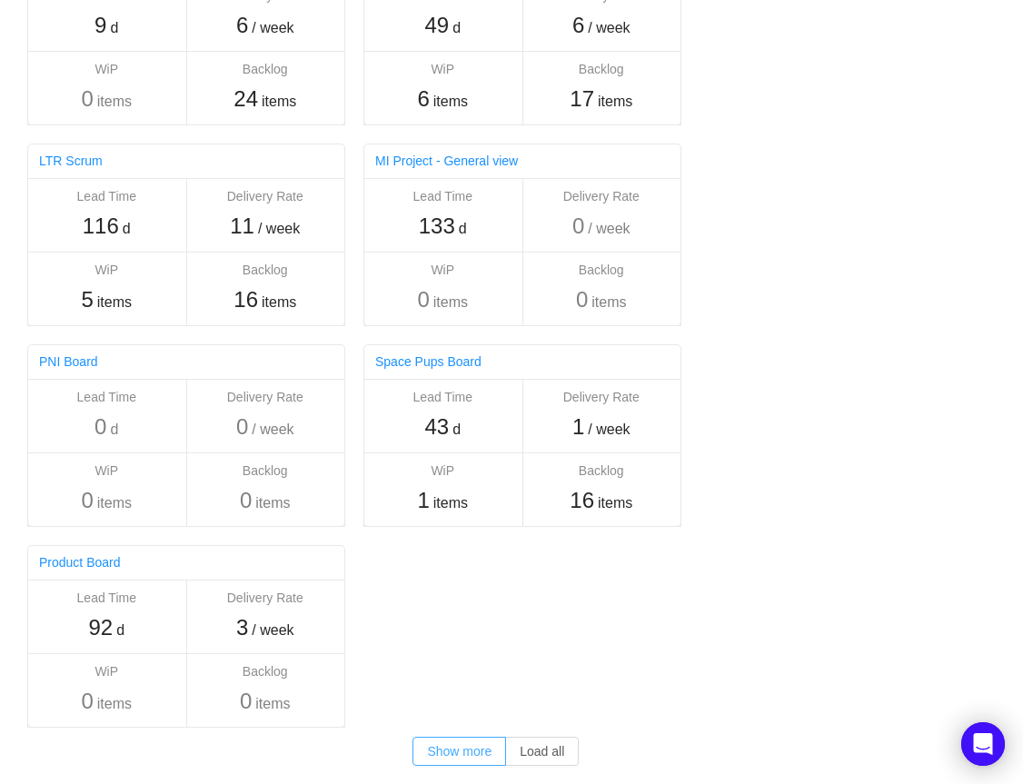
click at [467, 754] on button "Show more" at bounding box center [459, 750] width 94 height 29
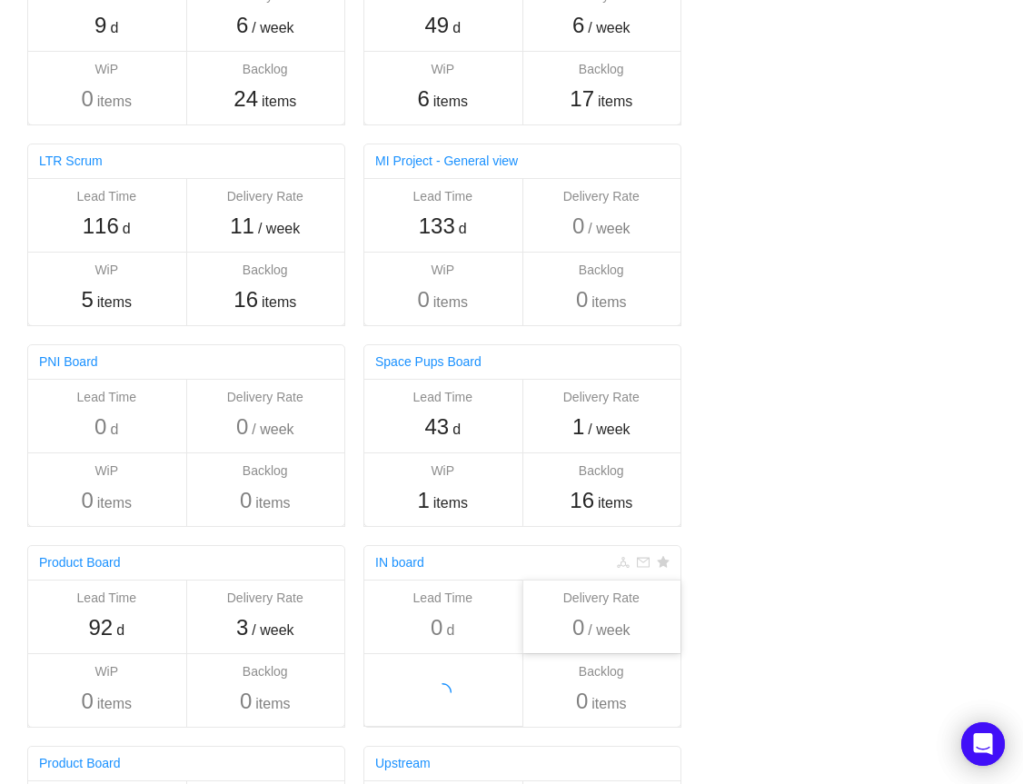
scroll to position [486, 0]
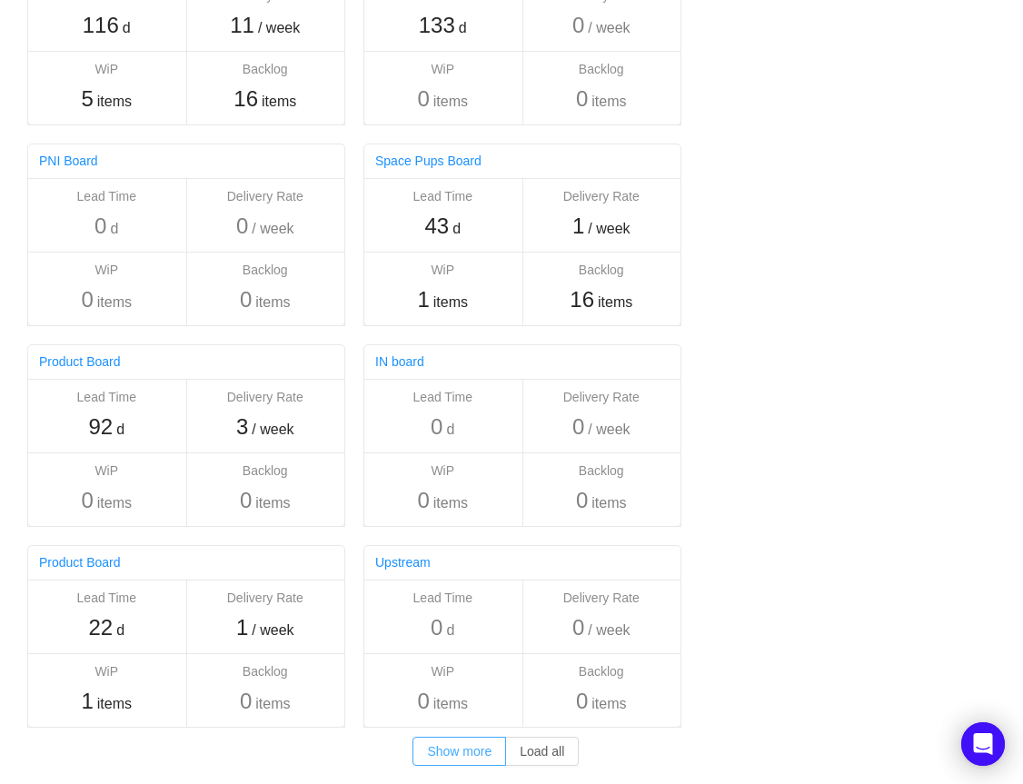
click at [460, 759] on button "Show more" at bounding box center [459, 750] width 94 height 29
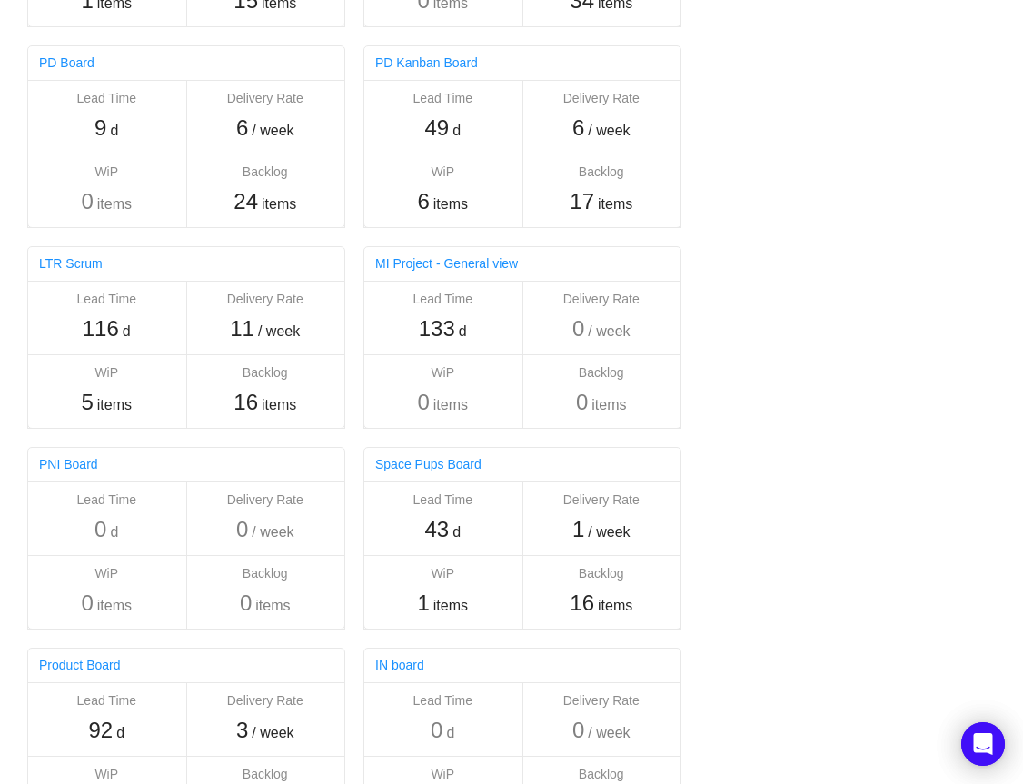
scroll to position [0, 0]
